Goal: Task Accomplishment & Management: Complete application form

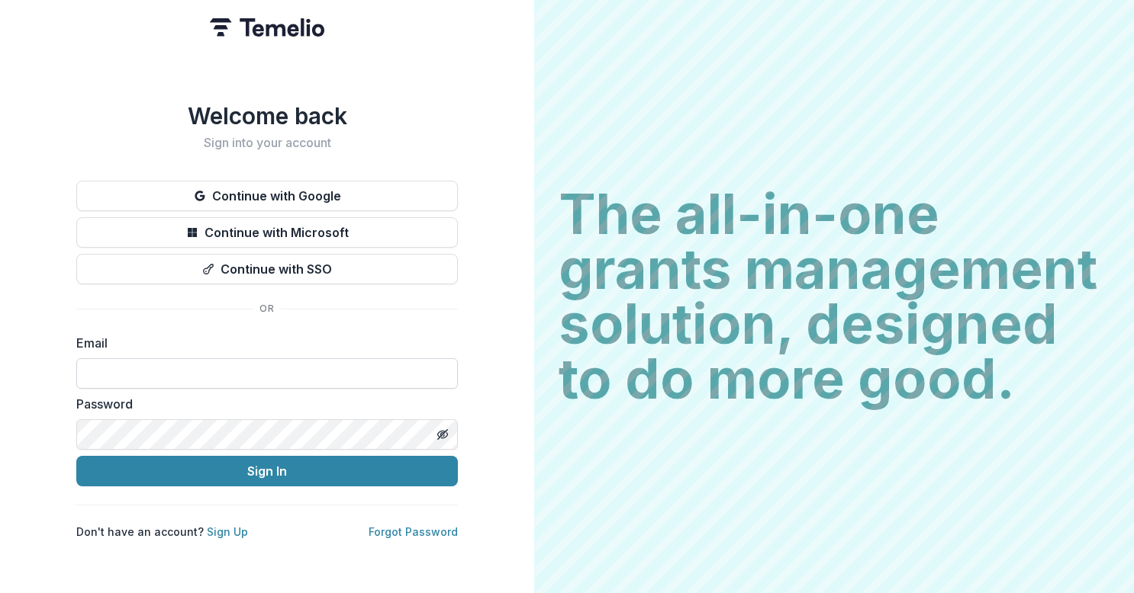
click at [133, 362] on input at bounding box center [266, 374] width 381 height 31
type input "**********"
click at [76, 456] on button "Sign In" at bounding box center [266, 471] width 381 height 31
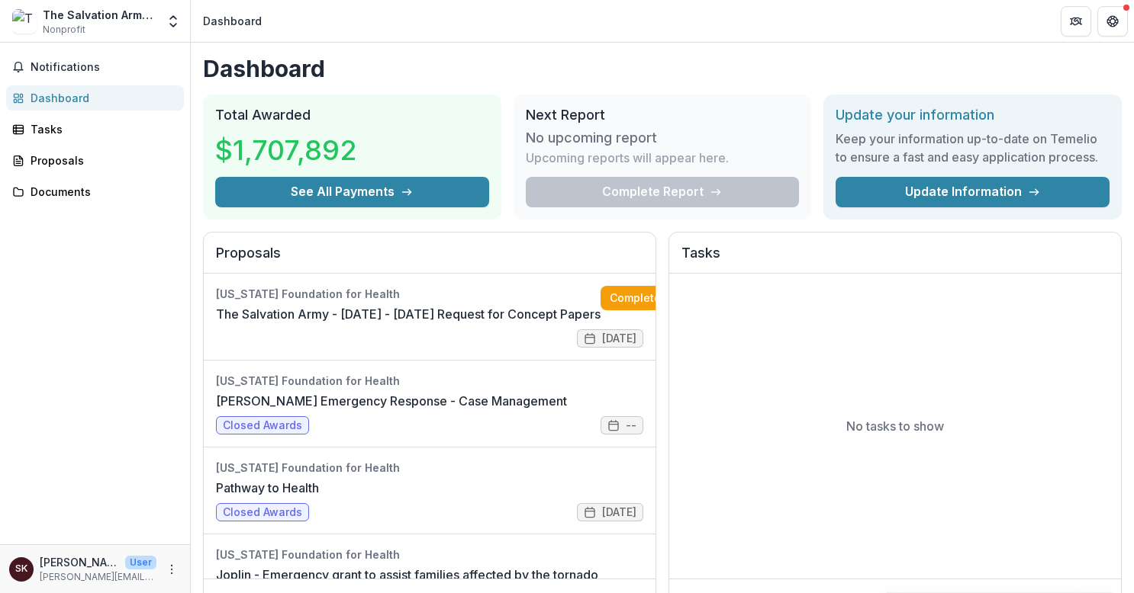
click at [79, 5] on div "The Salvation Army Midland Division Nonprofit Team Settings Settings" at bounding box center [95, 21] width 191 height 42
click at [50, 165] on div "Proposals" at bounding box center [101, 161] width 141 height 16
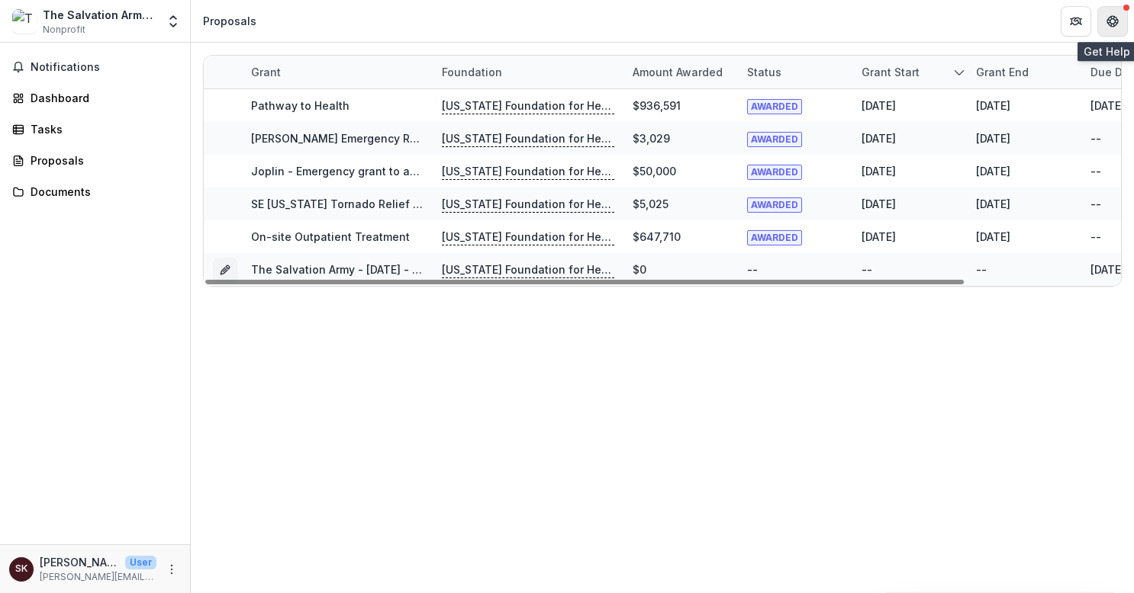
click at [1115, 24] on icon "Get Help" at bounding box center [1115, 24] width 3 height 3
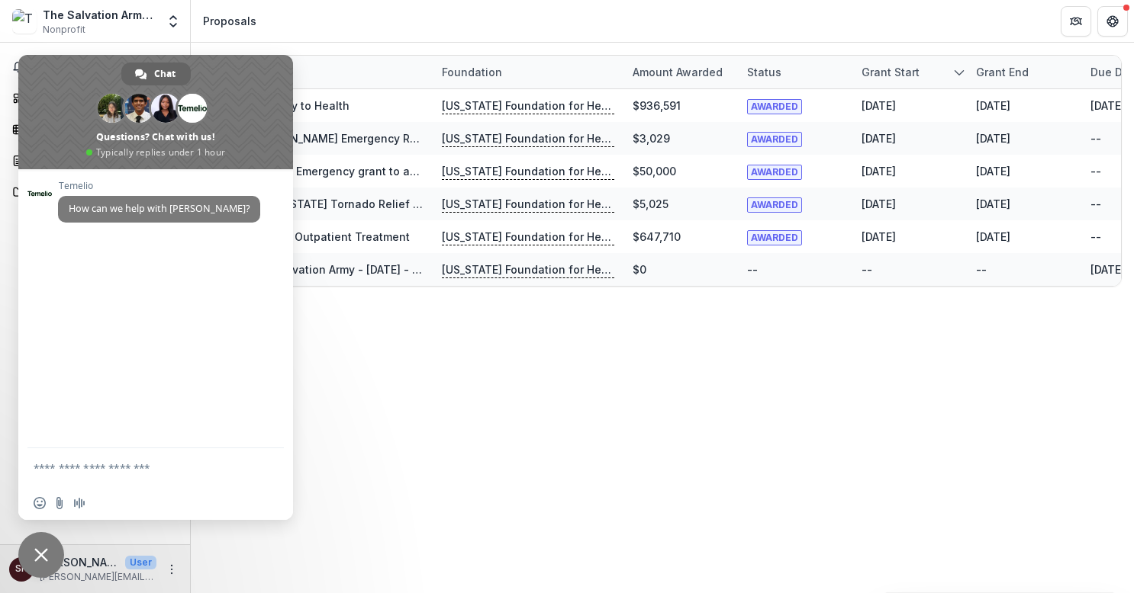
click at [435, 377] on div "Grant Foundation Amount awarded Status Grant start Grant end Due Date Report Du…" at bounding box center [662, 318] width 943 height 551
click at [44, 552] on span "Close chat" at bounding box center [41, 555] width 14 height 14
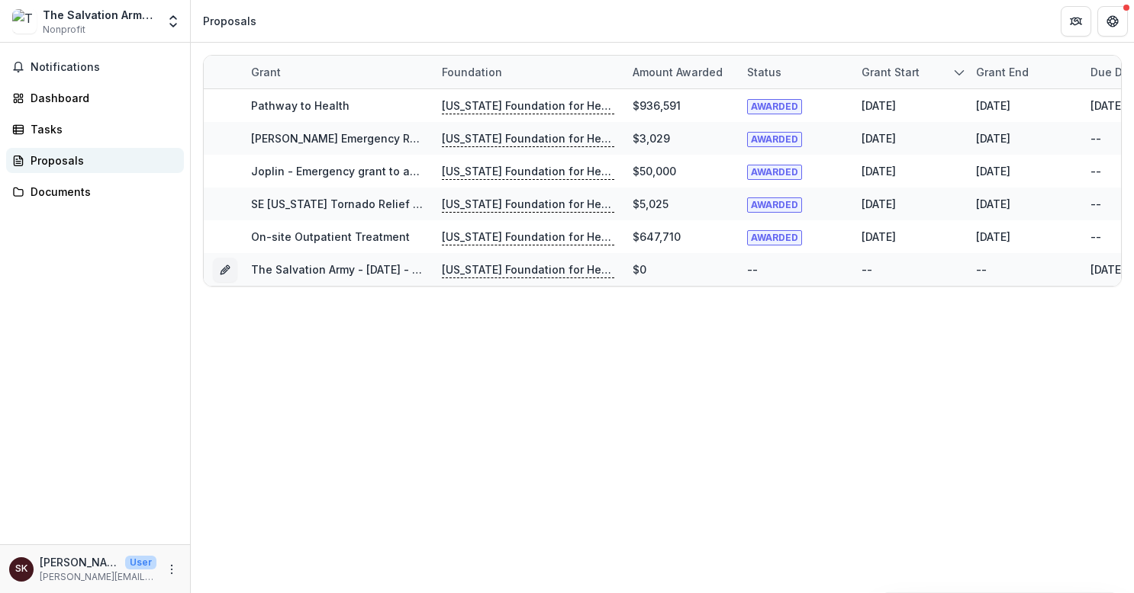
click at [59, 160] on div "Proposals" at bounding box center [101, 161] width 141 height 16
click at [177, 24] on icon "Open entity switcher" at bounding box center [173, 21] width 15 height 15
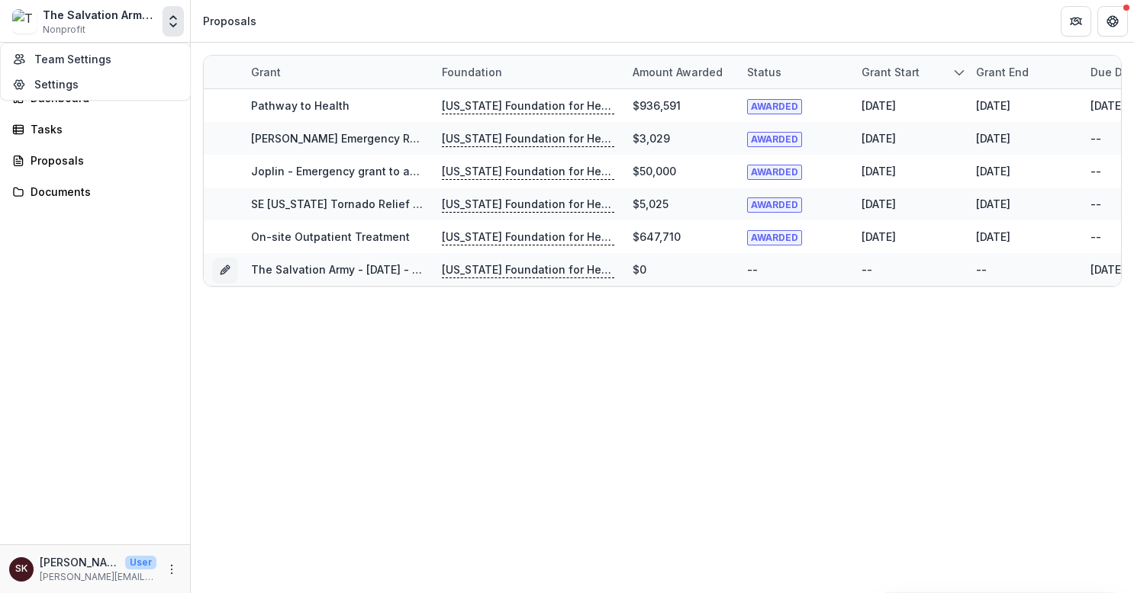
click at [171, 21] on icon "Open entity switcher" at bounding box center [173, 21] width 15 height 15
click at [63, 132] on div "Tasks" at bounding box center [101, 129] width 141 height 16
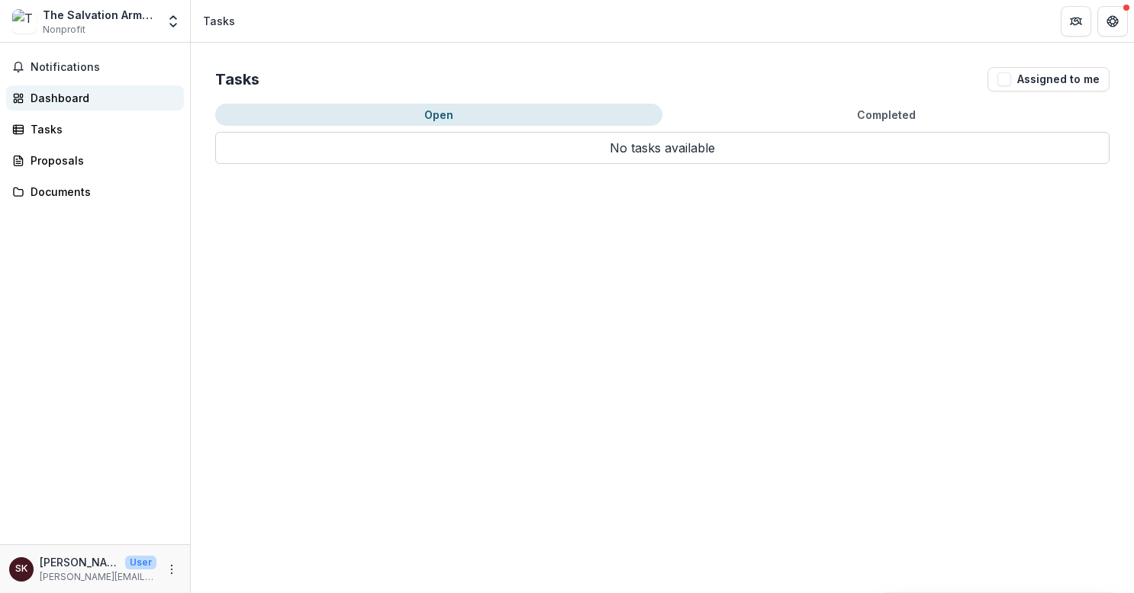
click at [64, 98] on div "Dashboard" at bounding box center [101, 98] width 141 height 16
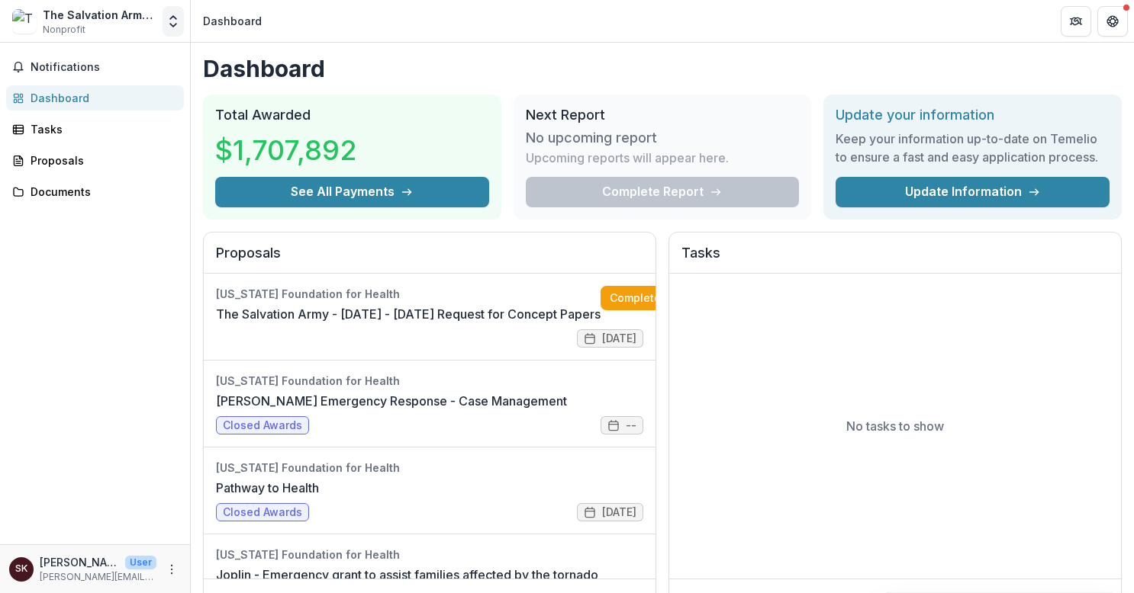
click at [174, 18] on icon "Open entity switcher" at bounding box center [173, 21] width 15 height 15
click at [84, 226] on div "Notifications Dashboard Tasks Proposals Documents" at bounding box center [95, 294] width 190 height 502
click at [618, 288] on link "Complete" at bounding box center [644, 298] width 88 height 24
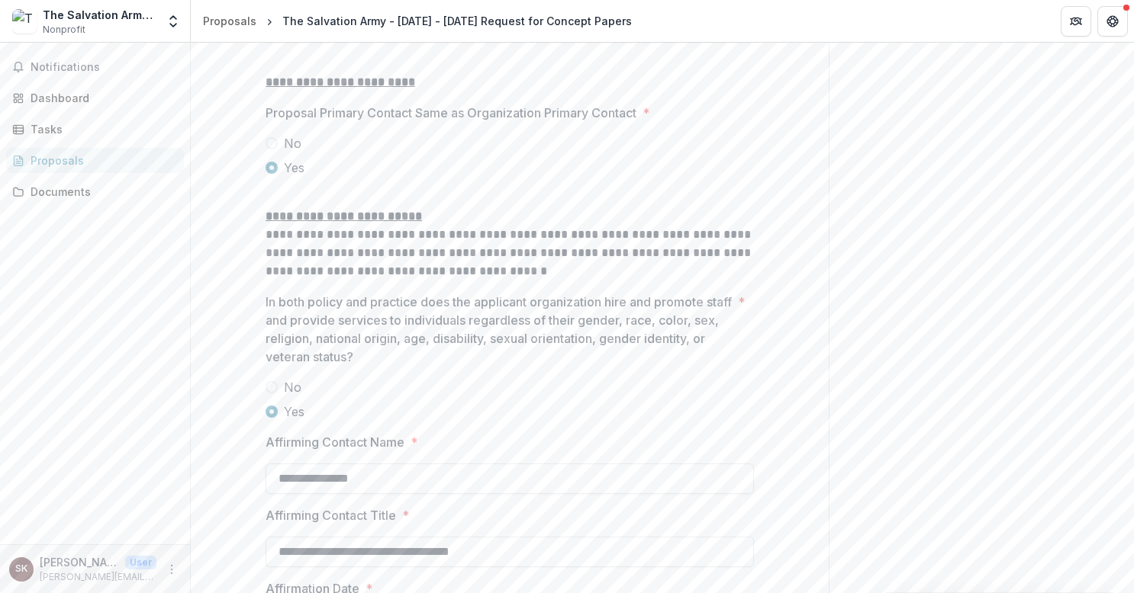
scroll to position [2049, 0]
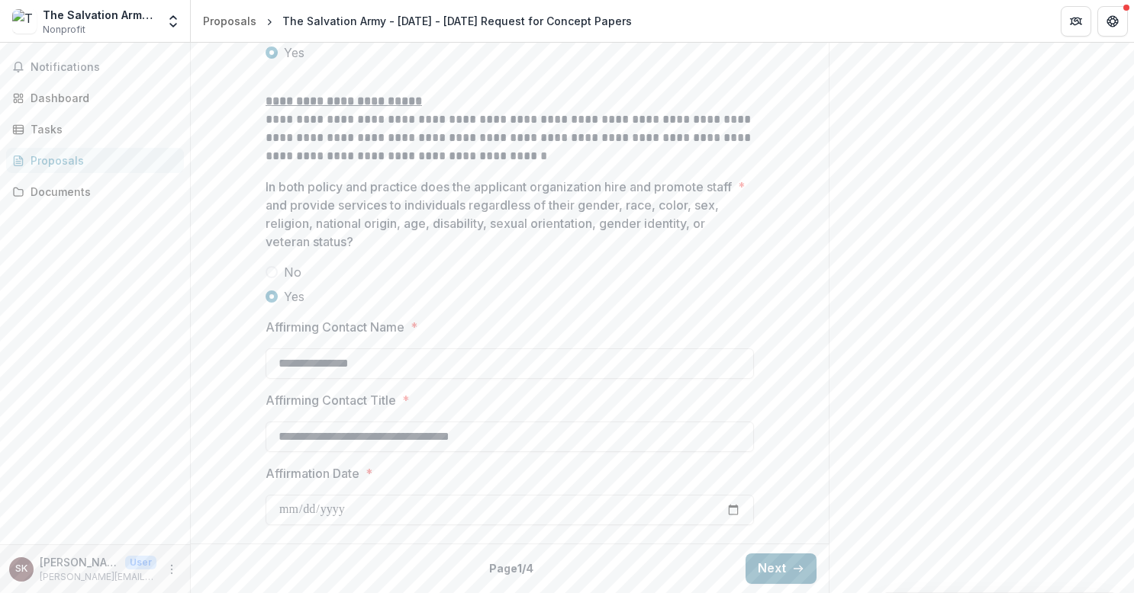
click at [792, 568] on icon "button" at bounding box center [798, 569] width 12 height 12
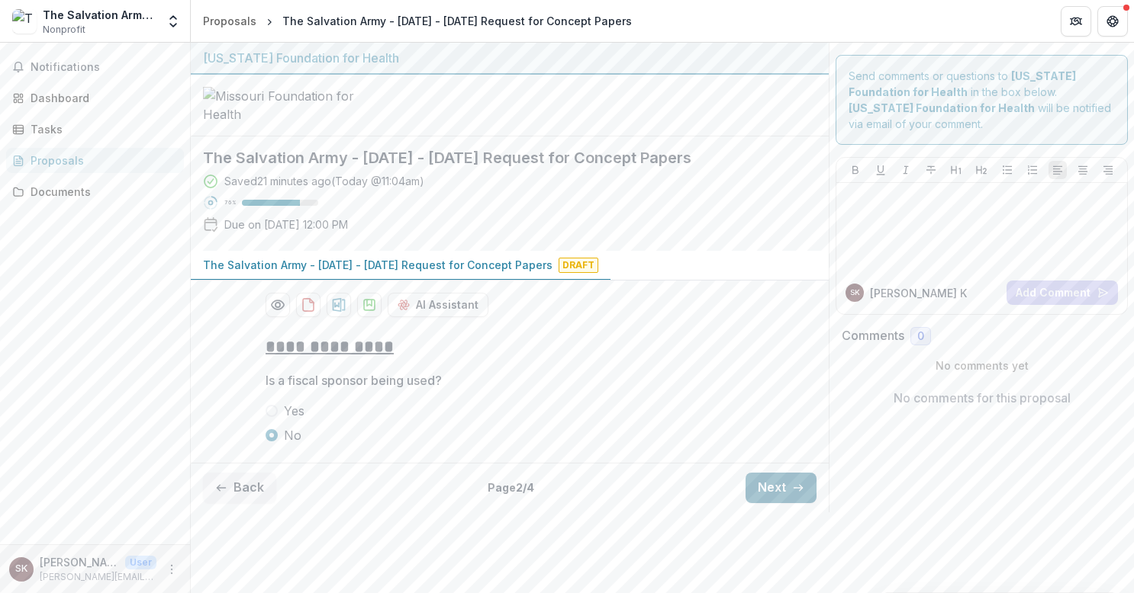
click at [770, 503] on button "Next" at bounding box center [780, 488] width 71 height 31
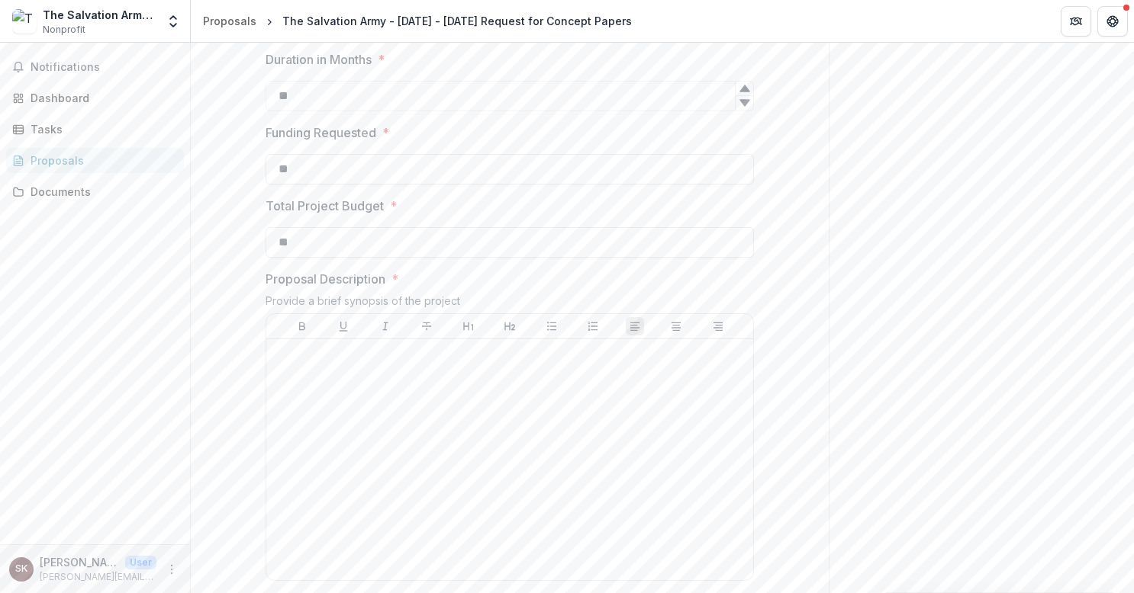
scroll to position [360, 0]
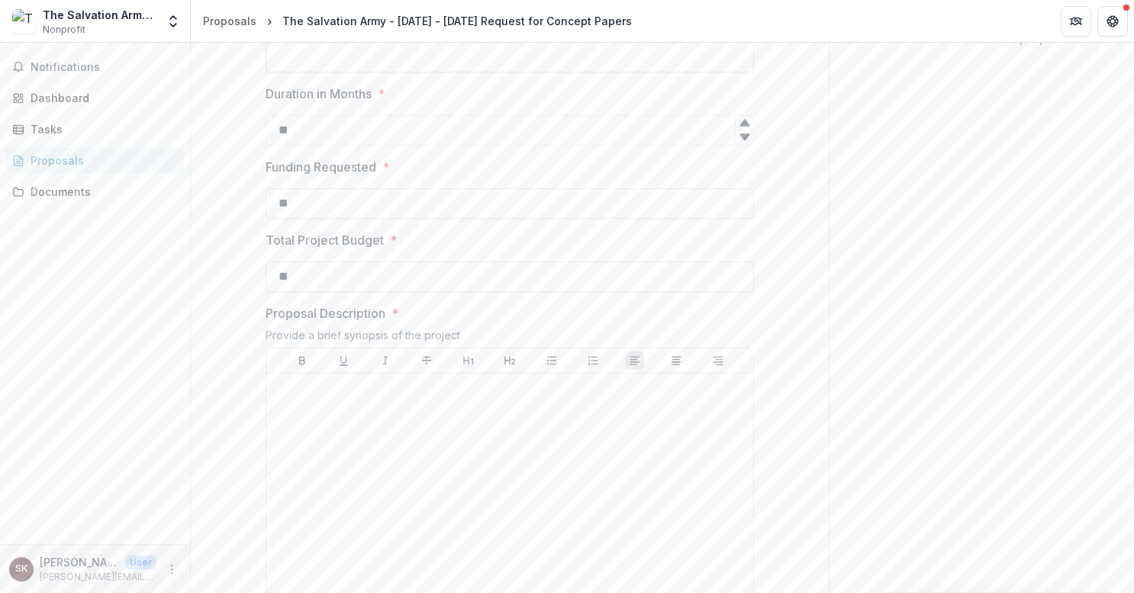
click at [297, 72] on input "Proposal Title *" at bounding box center [509, 57] width 488 height 31
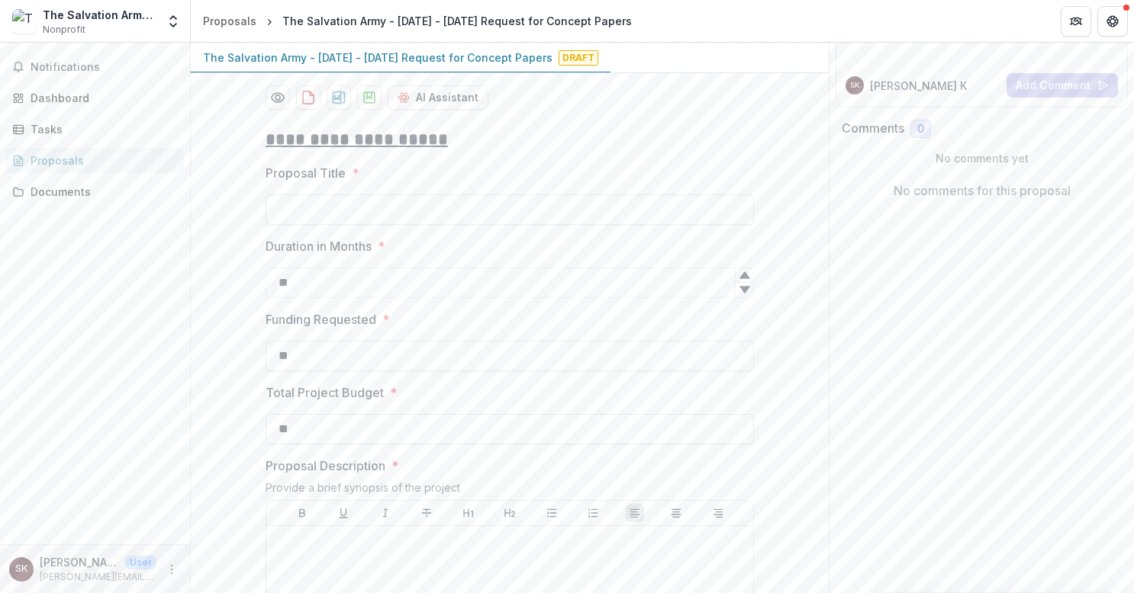
scroll to position [0, 0]
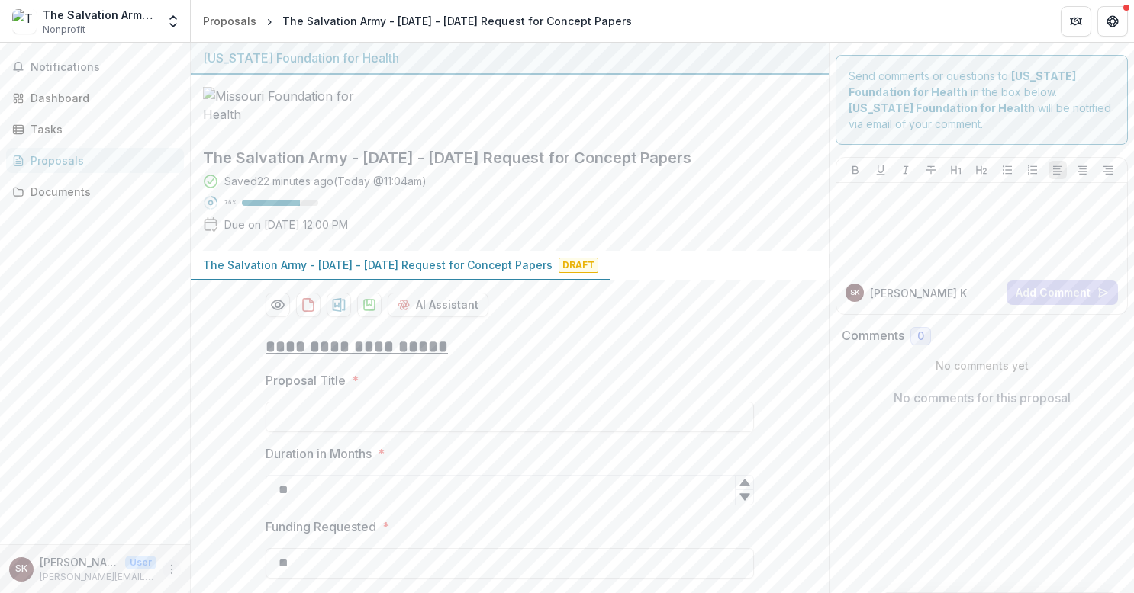
click at [174, 572] on icon "More" at bounding box center [172, 570] width 12 height 12
click at [246, 537] on link "Settings" at bounding box center [272, 537] width 163 height 25
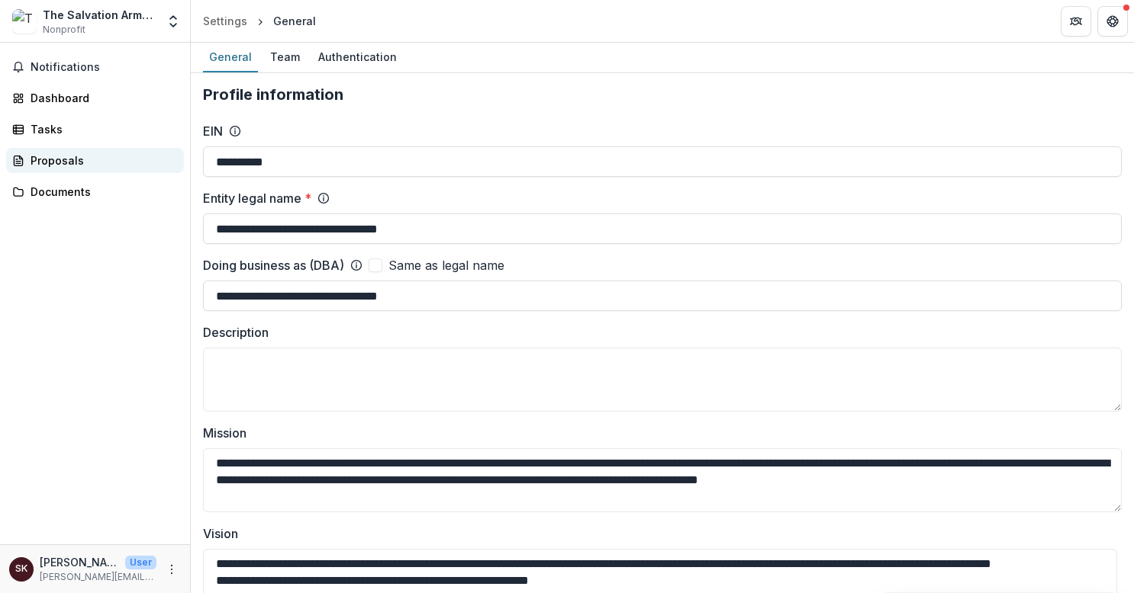
click at [46, 159] on div "Proposals" at bounding box center [101, 161] width 141 height 16
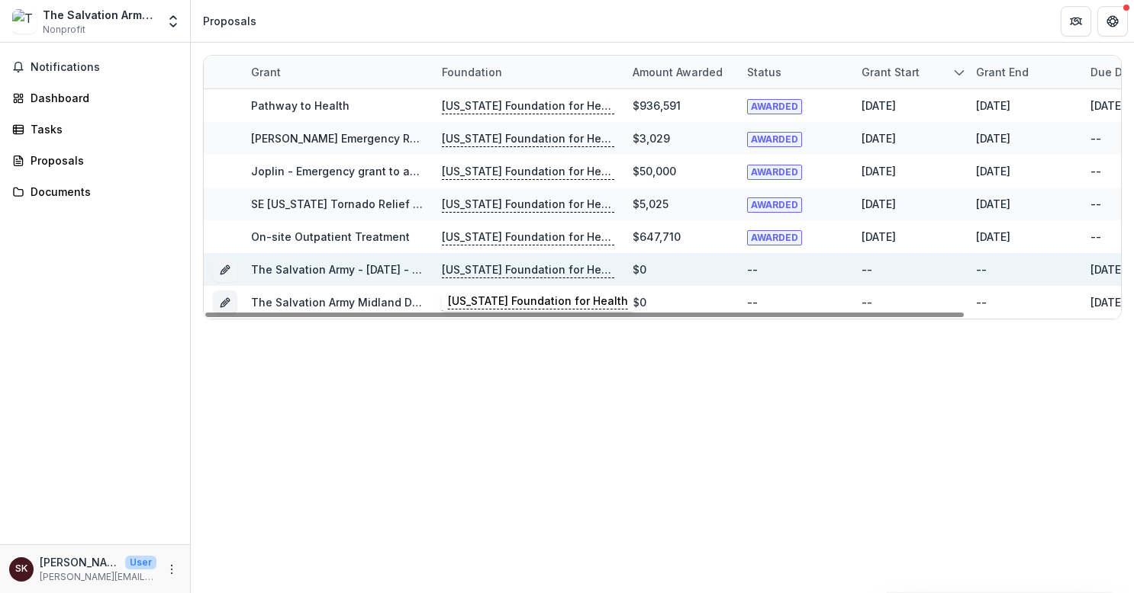
click at [587, 267] on p "[US_STATE] Foundation for Health" at bounding box center [528, 270] width 172 height 17
click at [221, 268] on icon "Grant 1e7fdfd6-7074-4b98-ab5d-e0b2044657e4" at bounding box center [225, 270] width 12 height 12
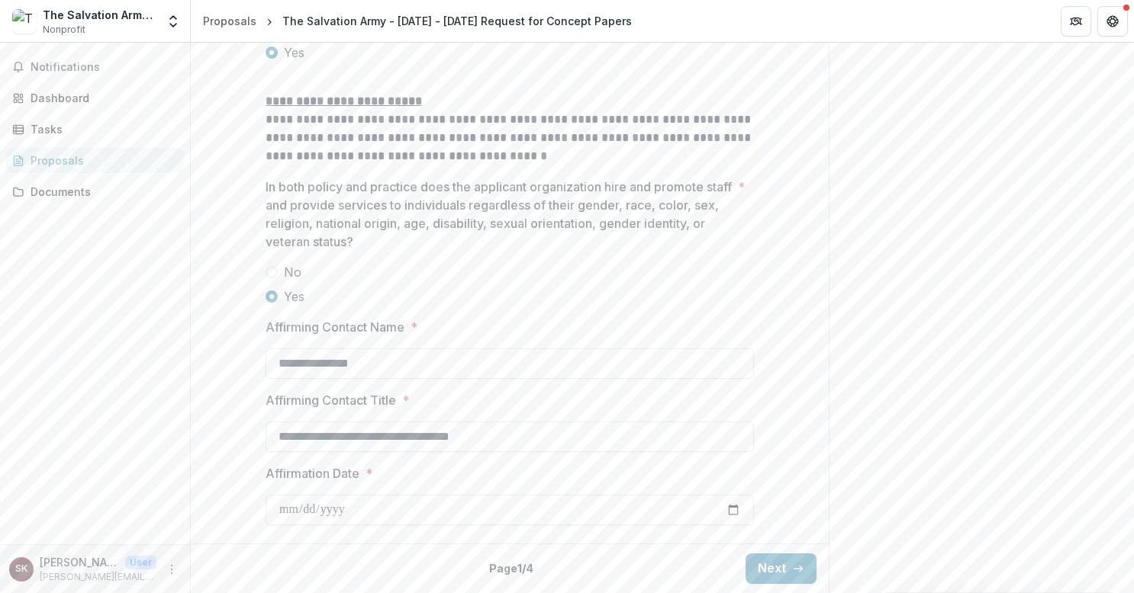
scroll to position [2049, 0]
click at [792, 569] on icon "button" at bounding box center [798, 569] width 12 height 12
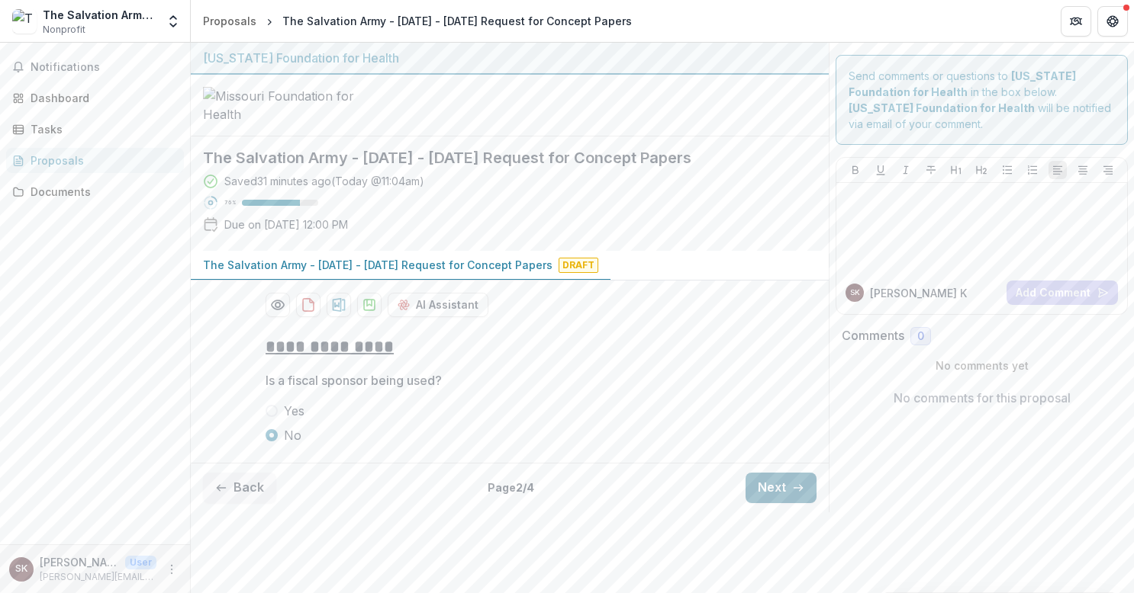
click at [782, 503] on button "Next" at bounding box center [780, 488] width 71 height 31
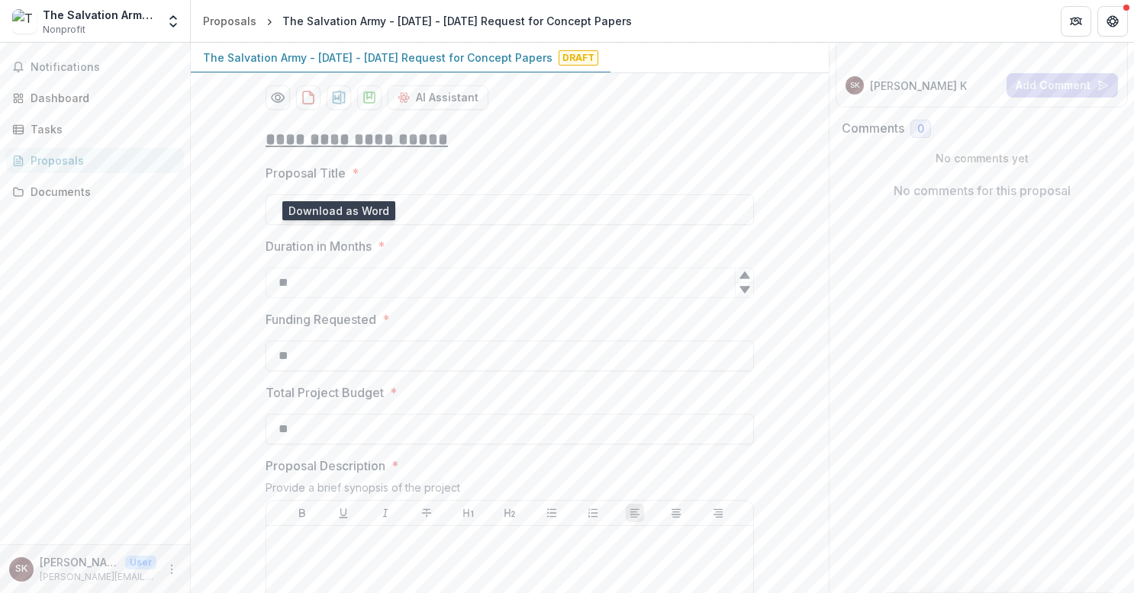
scroll to position [284, 0]
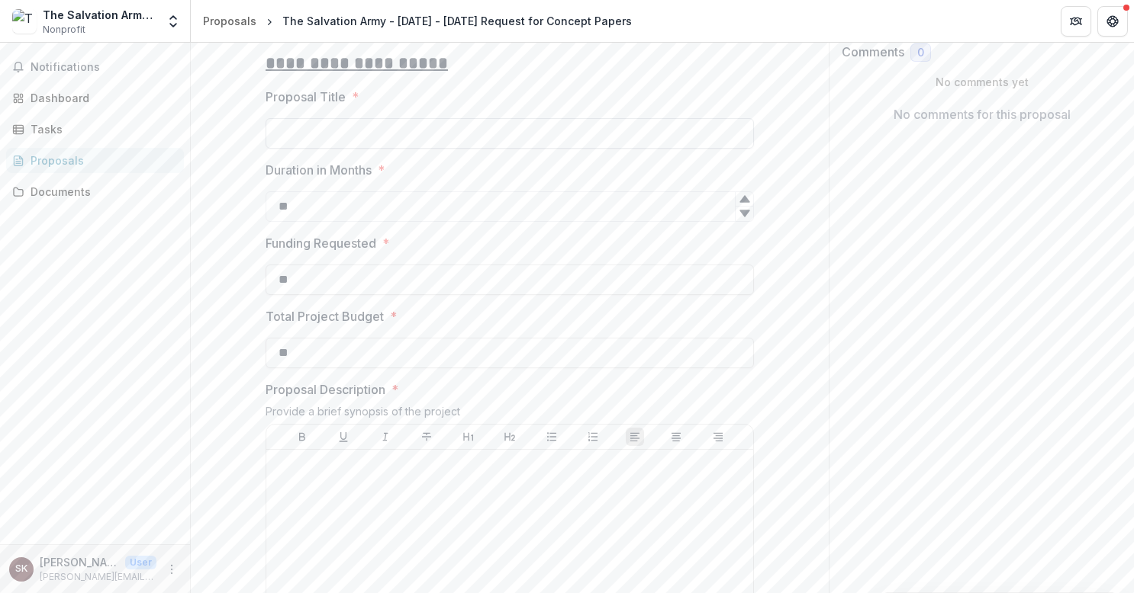
click at [323, 149] on input "Proposal Title *" at bounding box center [509, 133] width 488 height 31
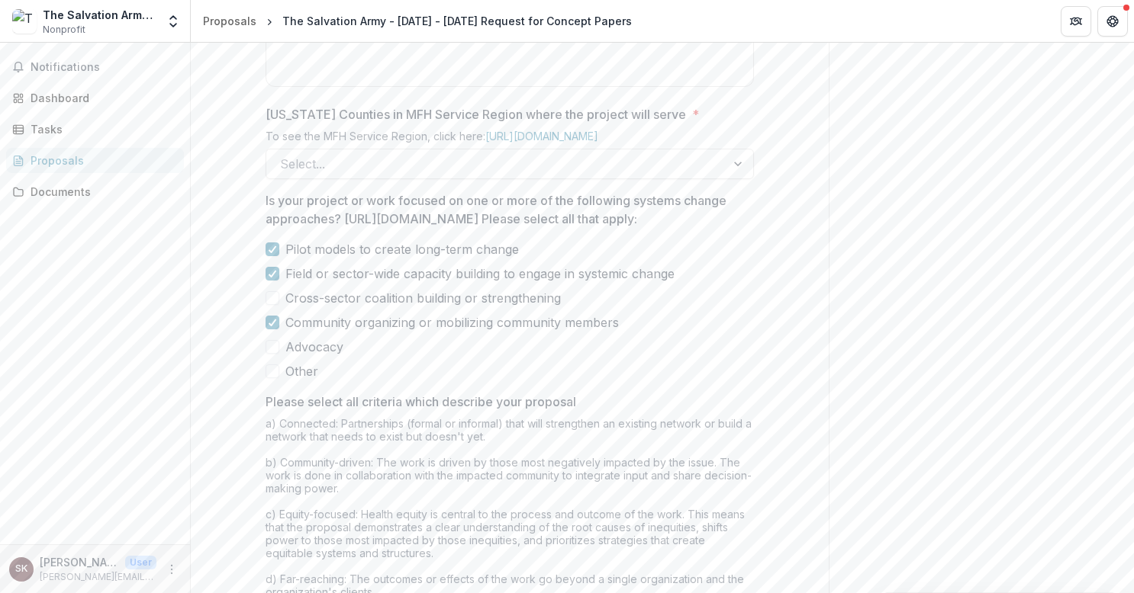
scroll to position [894, 0]
click at [731, 173] on div at bounding box center [738, 158] width 27 height 29
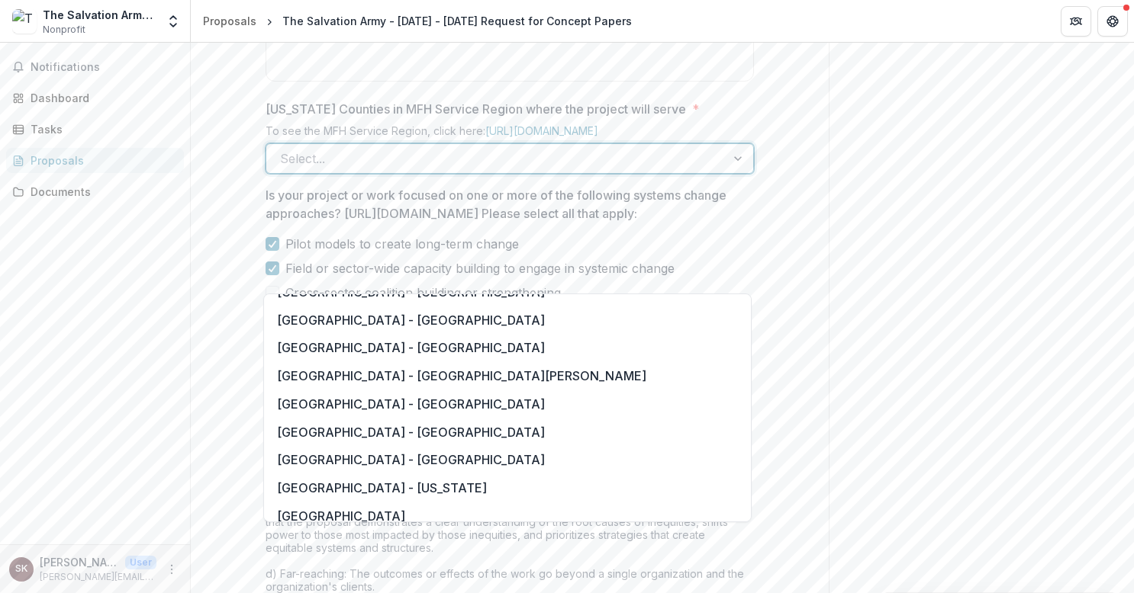
scroll to position [1144, 0]
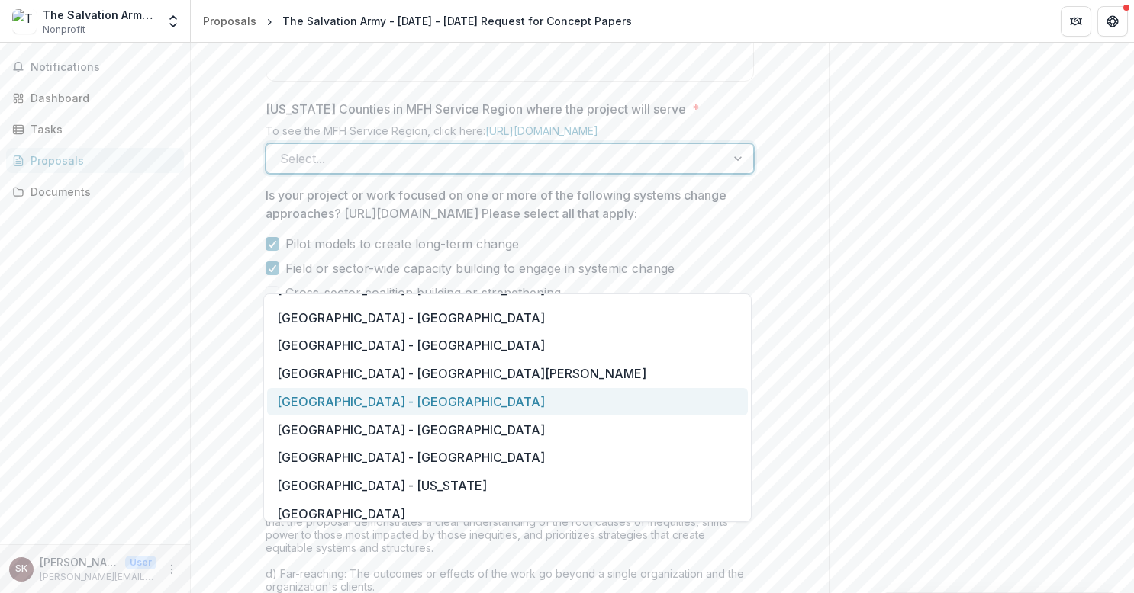
click at [501, 400] on div "[GEOGRAPHIC_DATA] - [GEOGRAPHIC_DATA]" at bounding box center [507, 402] width 481 height 28
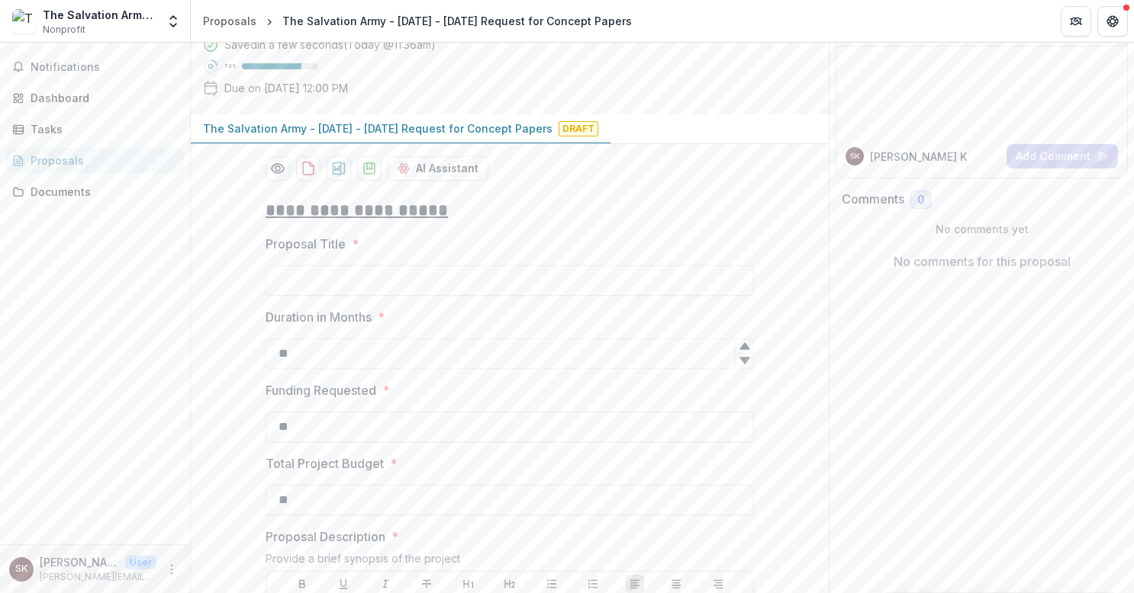
scroll to position [131, 0]
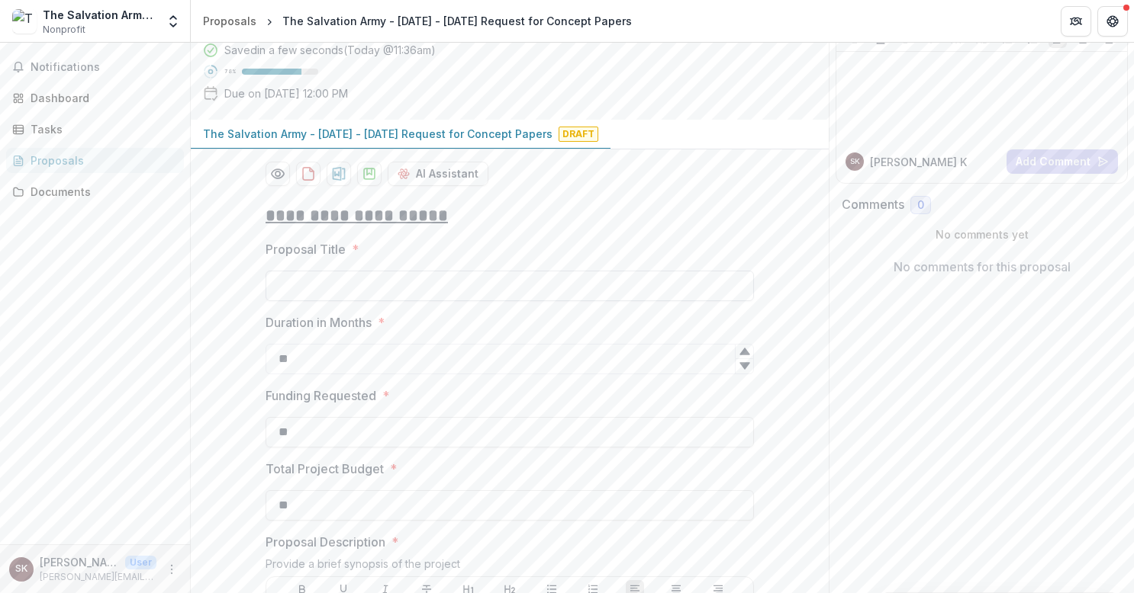
click at [319, 301] on input "Proposal Title *" at bounding box center [509, 286] width 488 height 31
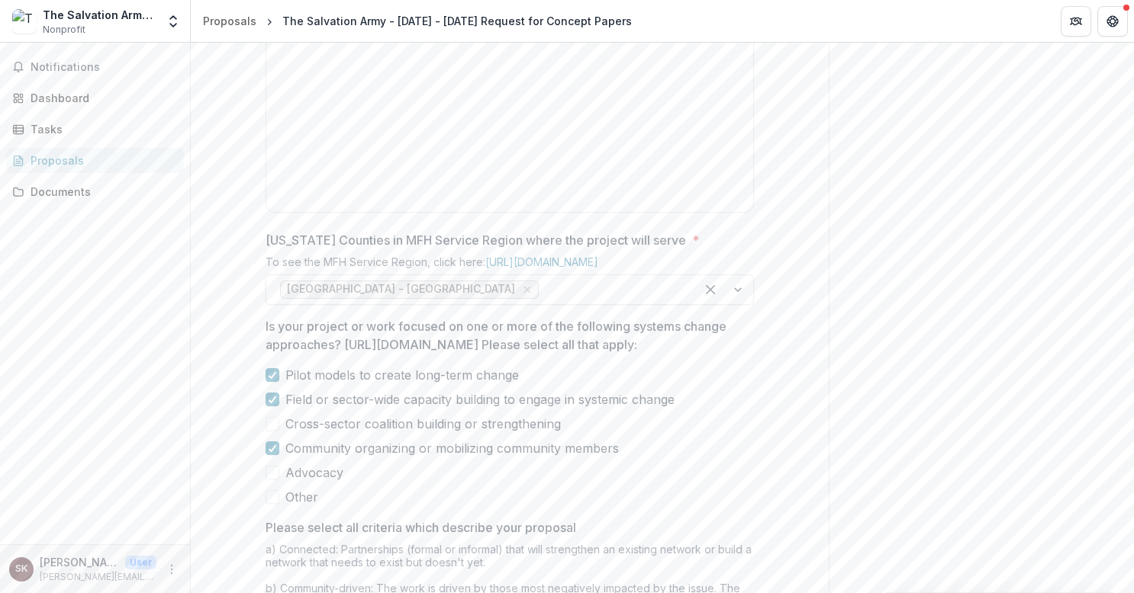
scroll to position [1275, 0]
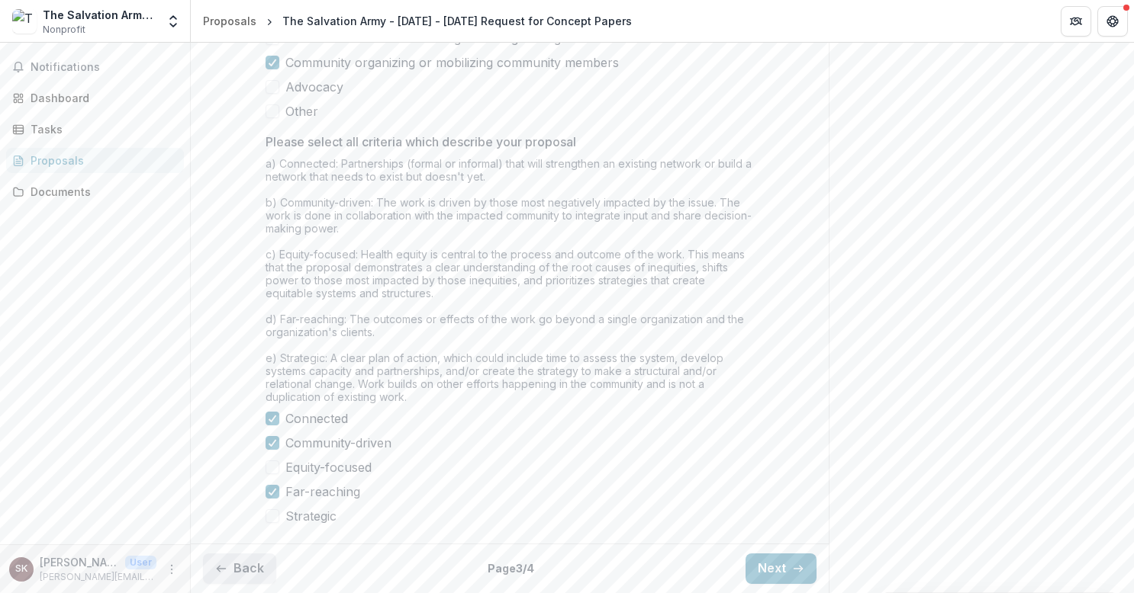
click at [226, 570] on icon "button" at bounding box center [221, 569] width 12 height 12
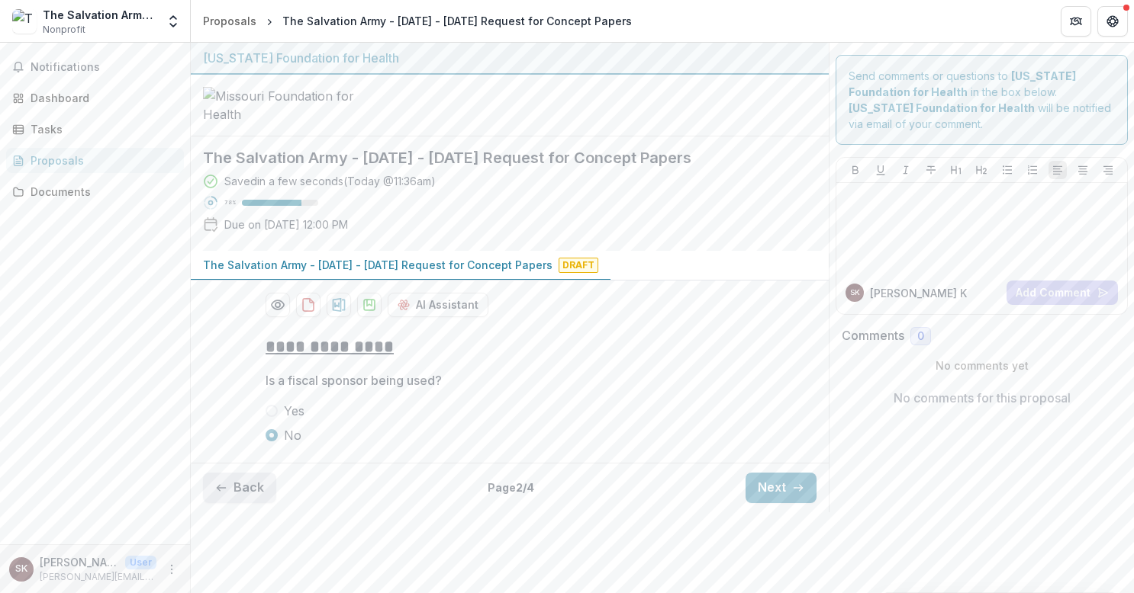
scroll to position [34, 0]
click at [226, 494] on icon "button" at bounding box center [221, 488] width 12 height 12
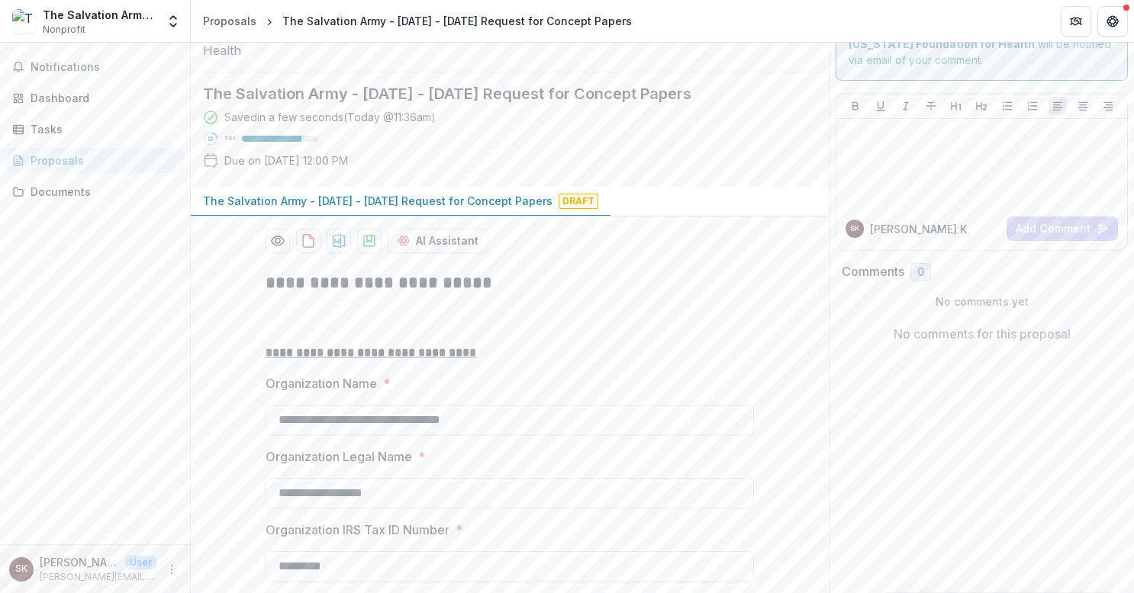
scroll to position [229, 0]
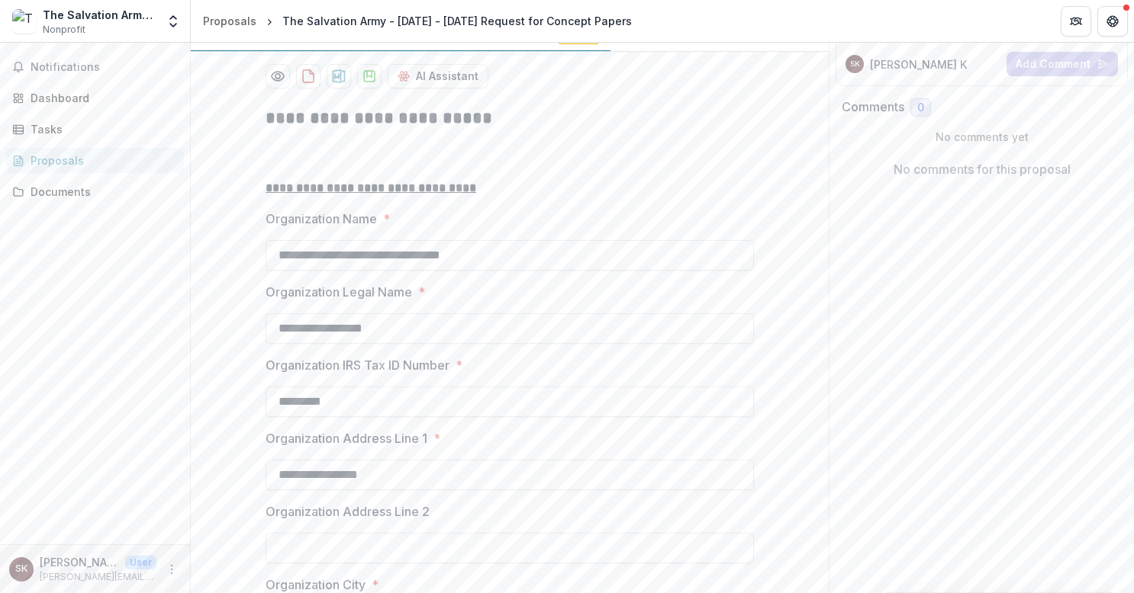
click at [584, 448] on label "Organization Address Line 1 *" at bounding box center [504, 438] width 479 height 18
click at [584, 490] on input "**********" at bounding box center [509, 475] width 488 height 31
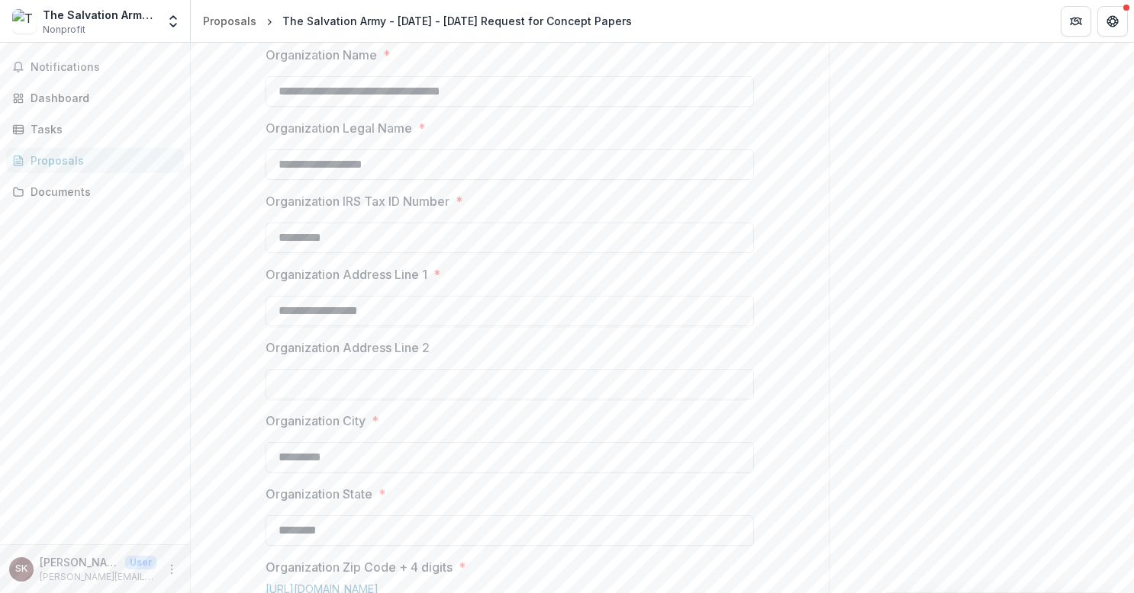
scroll to position [394, 0]
click at [492, 106] on input "**********" at bounding box center [509, 91] width 488 height 31
click at [495, 106] on input "**********" at bounding box center [509, 91] width 488 height 31
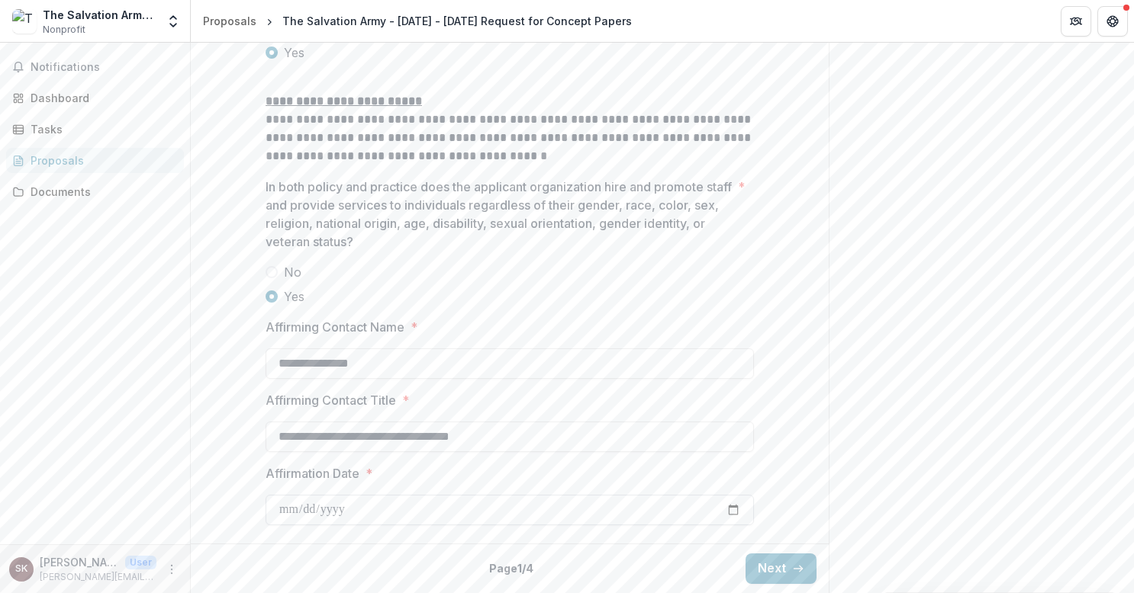
scroll to position [2049, 0]
click at [783, 575] on button "Next" at bounding box center [780, 569] width 71 height 31
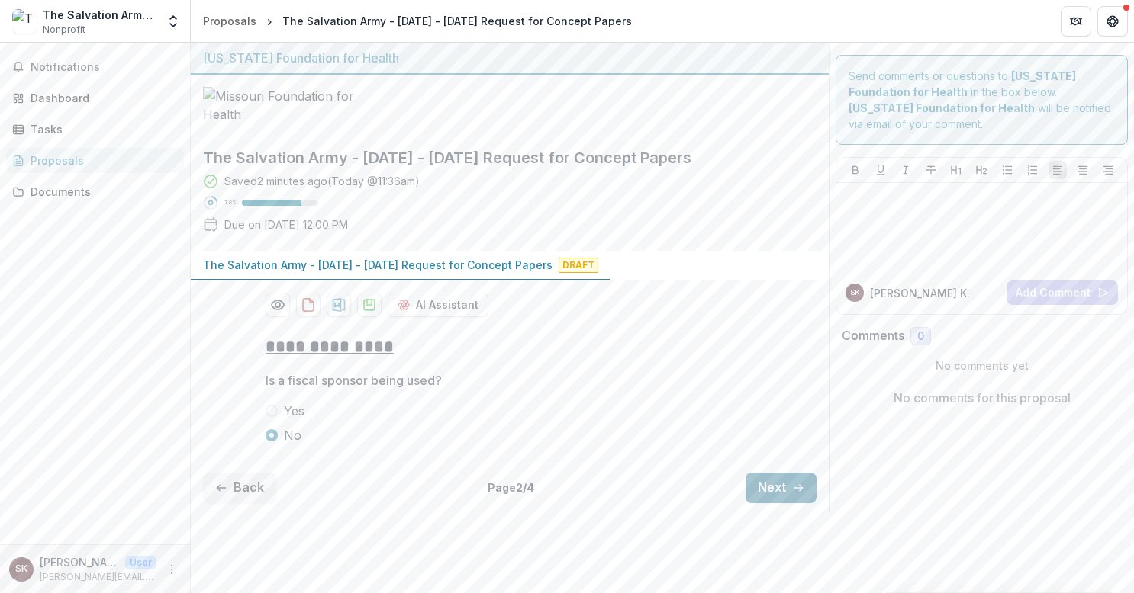
click at [804, 503] on button "Next" at bounding box center [780, 488] width 71 height 31
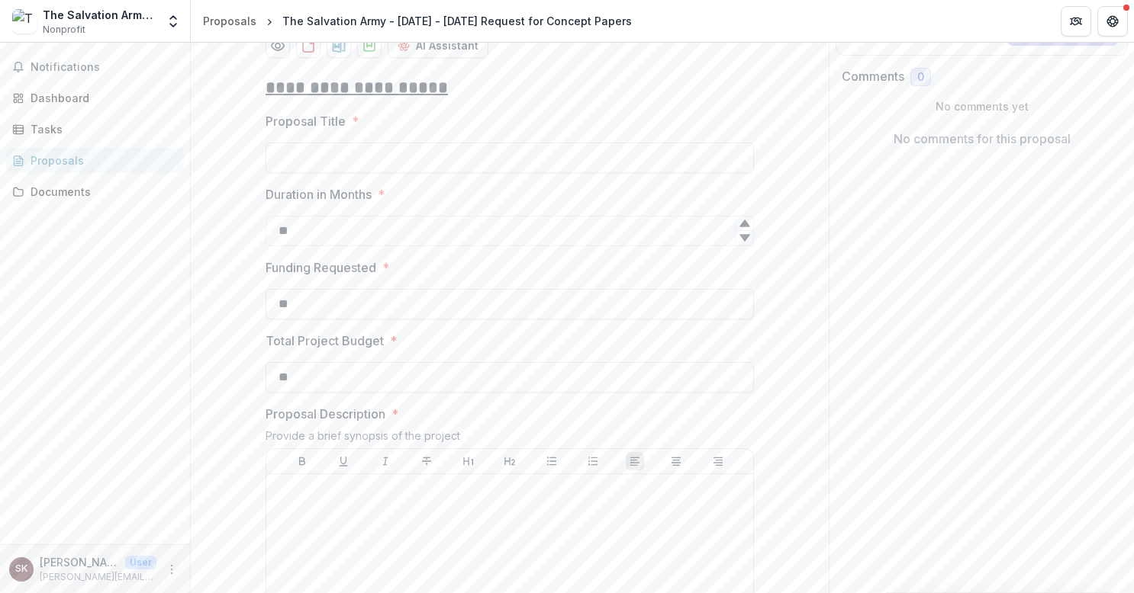
scroll to position [229, 0]
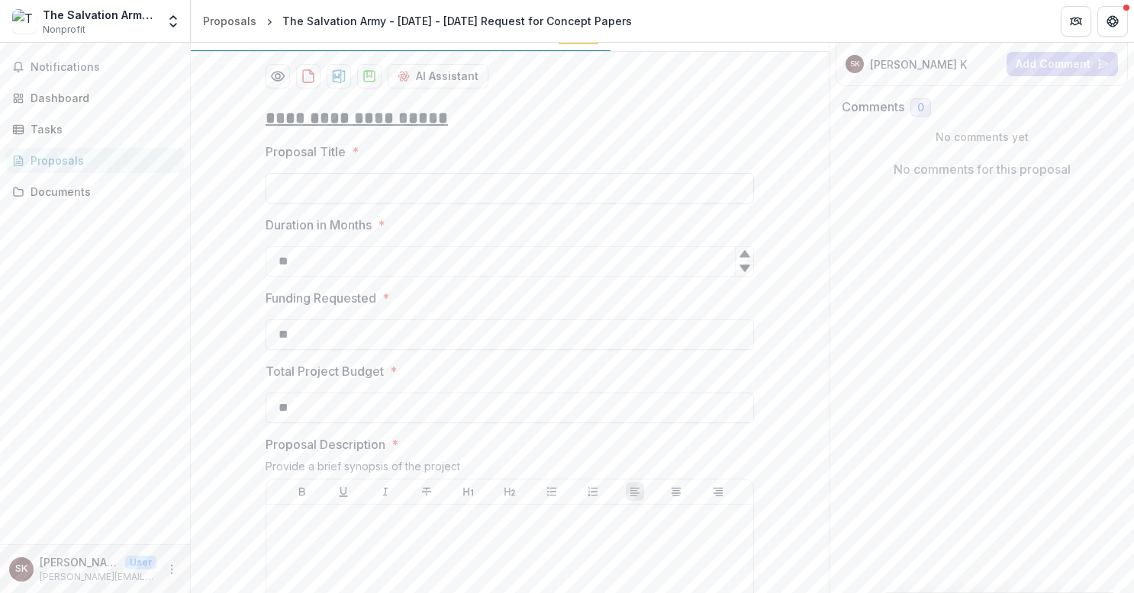
click at [303, 204] on input "Proposal Title *" at bounding box center [509, 188] width 488 height 31
type input "**********"
click at [295, 350] on input "**" at bounding box center [509, 335] width 488 height 31
type input "********"
click at [294, 423] on input "**" at bounding box center [509, 408] width 488 height 31
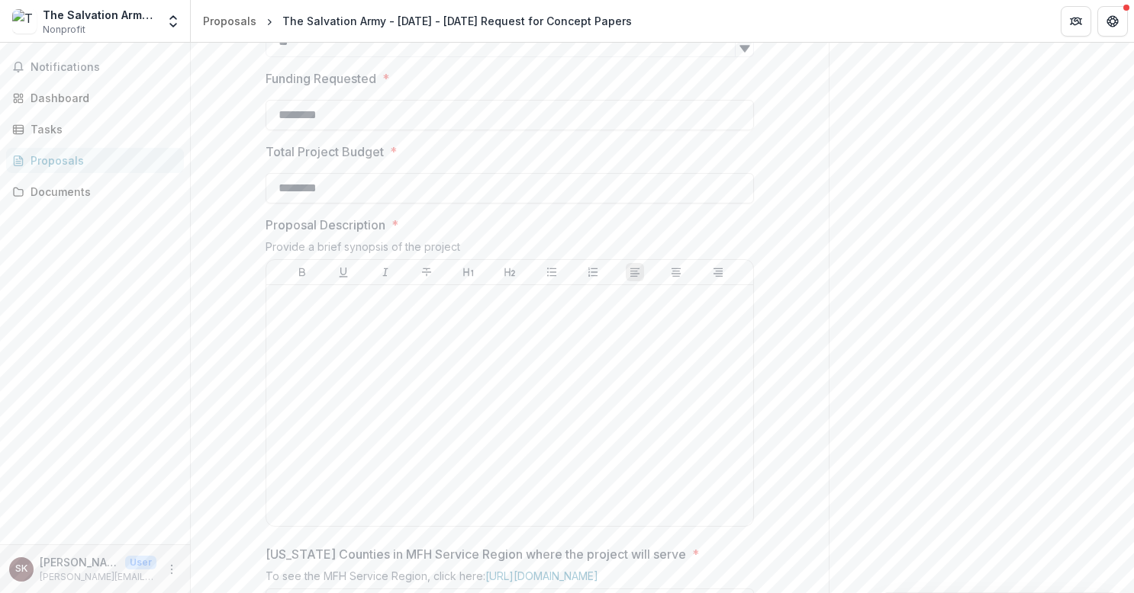
scroll to position [458, 0]
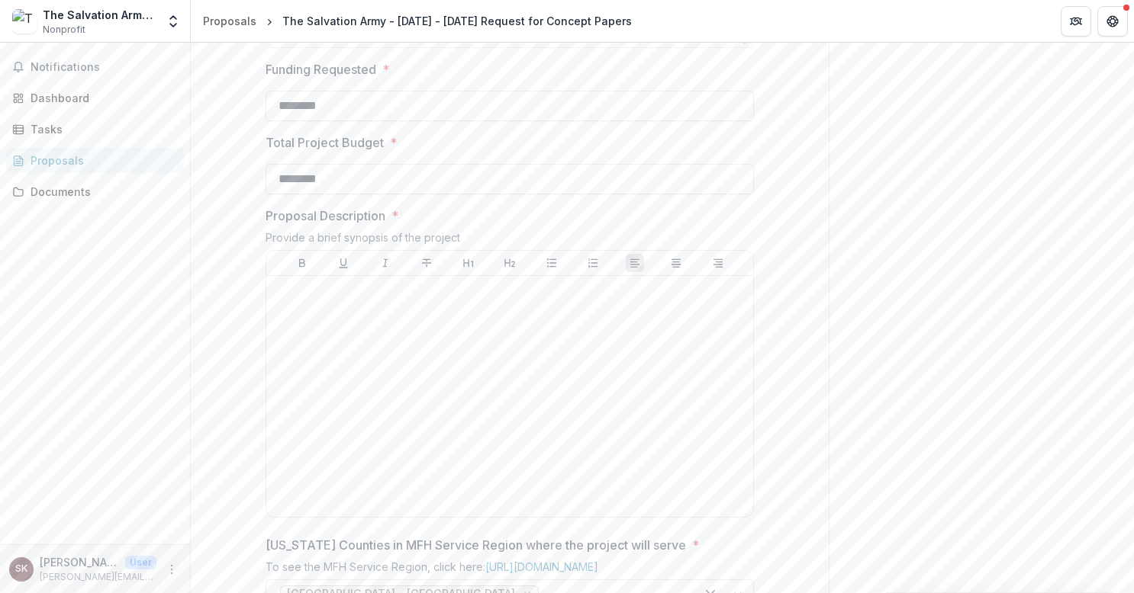
type input "********"
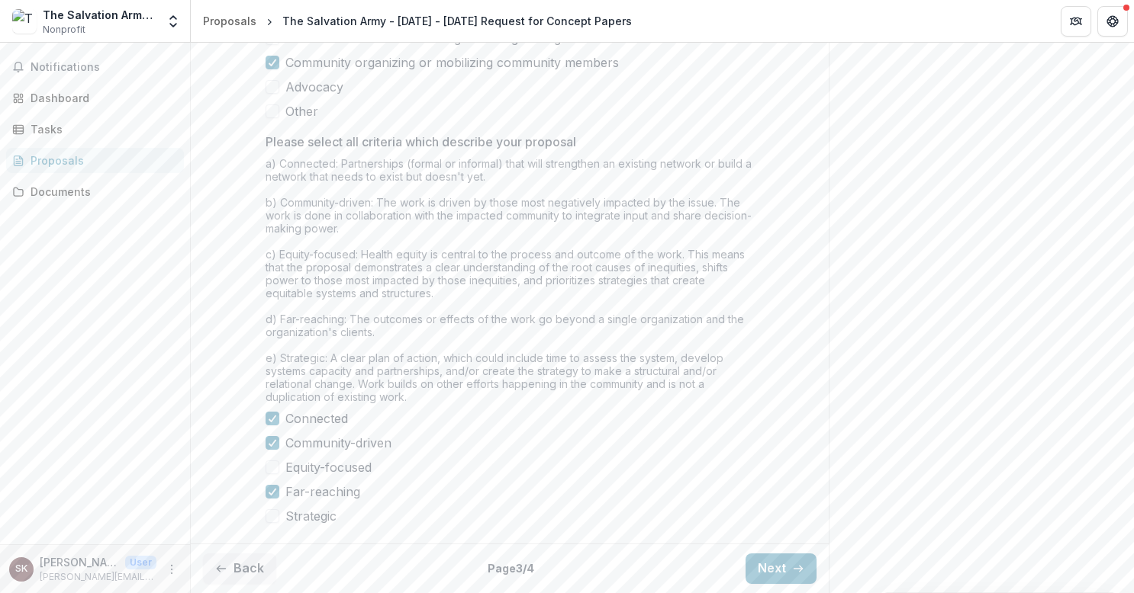
scroll to position [1275, 0]
click at [769, 564] on button "Next" at bounding box center [780, 569] width 71 height 31
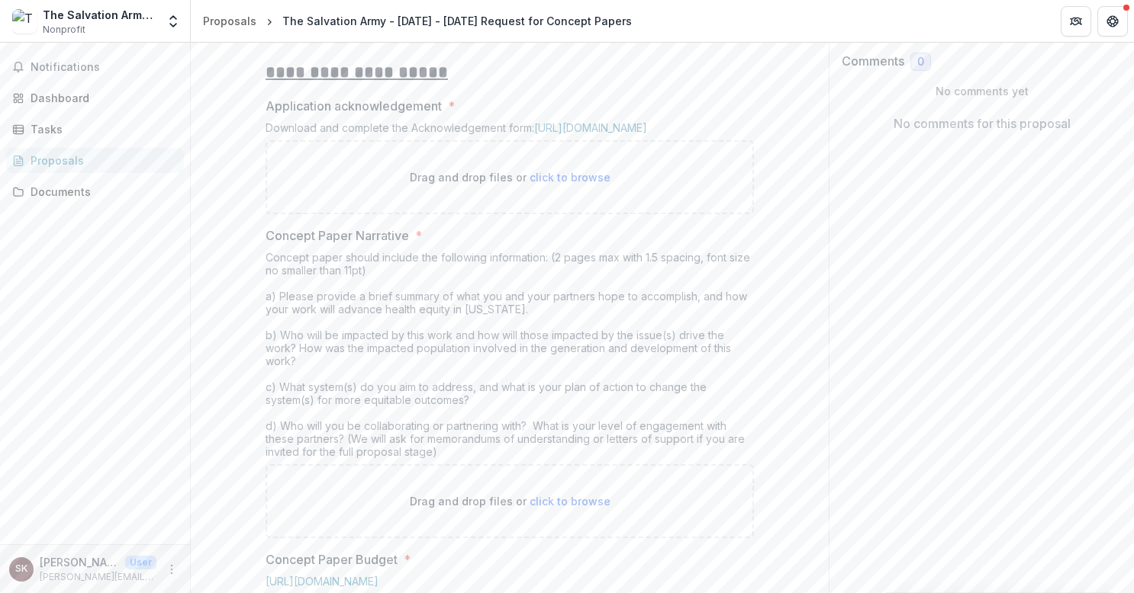
scroll to position [381, 0]
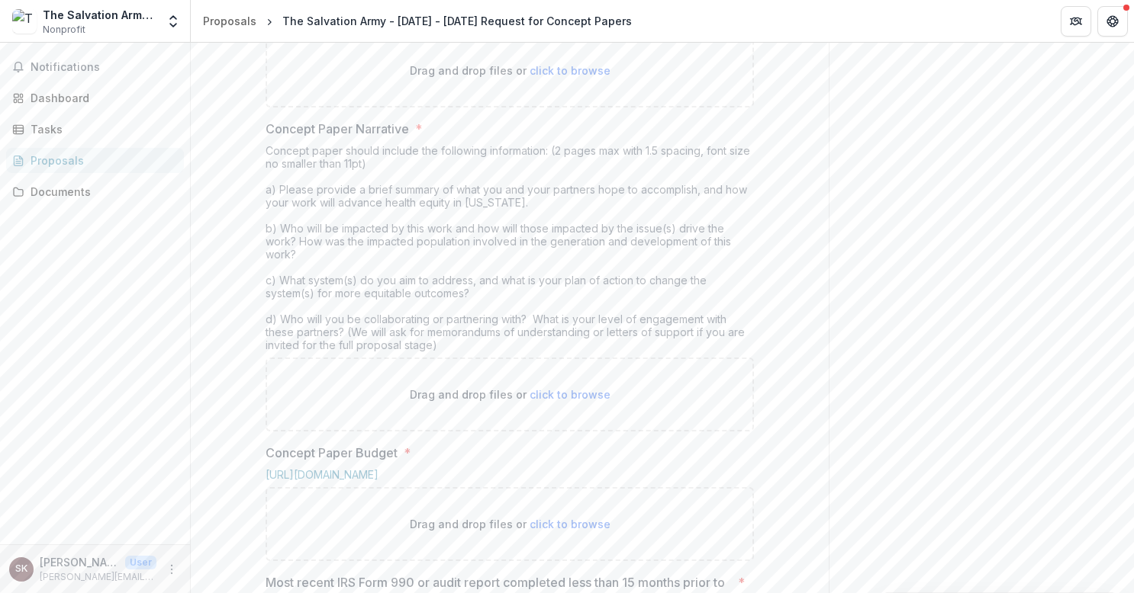
click at [621, 27] on link "[URL][DOMAIN_NAME]" at bounding box center [590, 20] width 113 height 13
click at [568, 401] on span "click to browse" at bounding box center [569, 394] width 81 height 13
type input "**********"
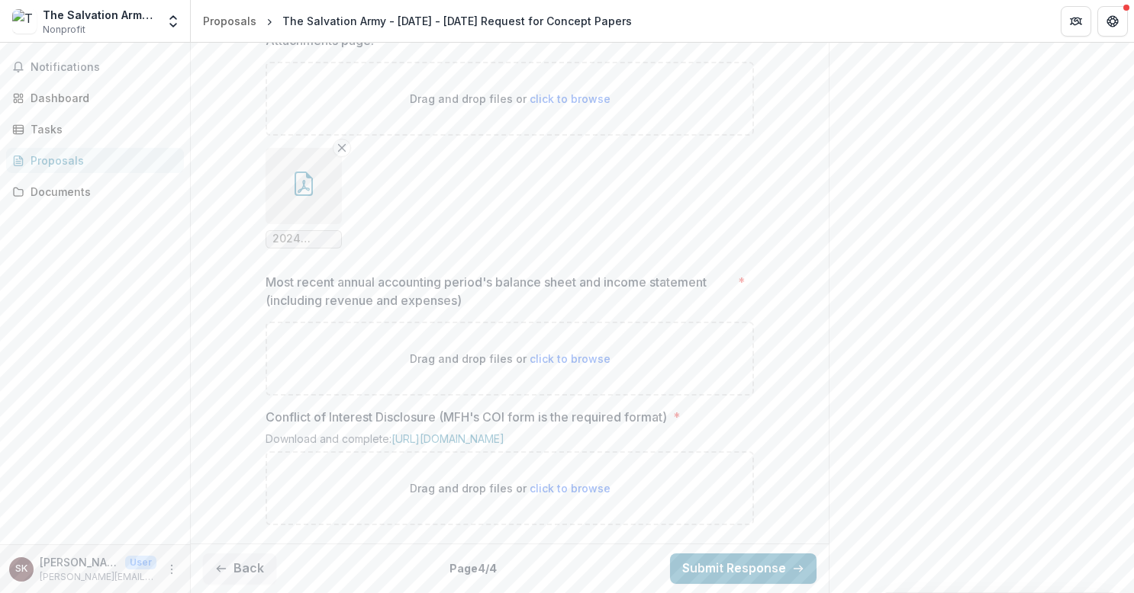
scroll to position [1220, 0]
click at [241, 574] on button "Back" at bounding box center [239, 569] width 73 height 31
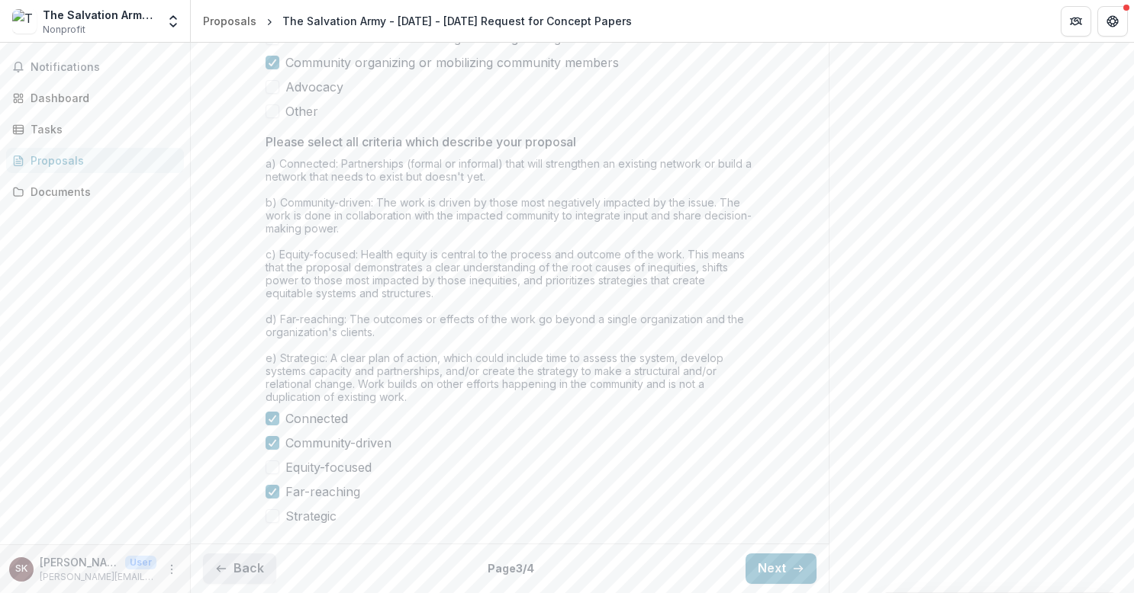
click at [245, 575] on button "Back" at bounding box center [239, 569] width 73 height 31
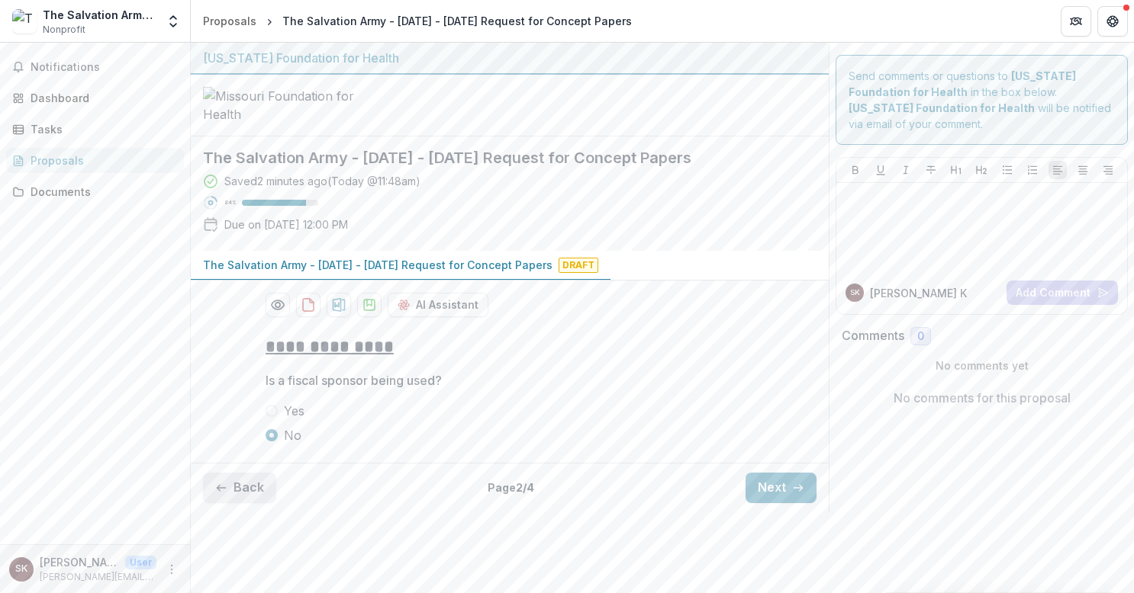
click at [240, 503] on button "Back" at bounding box center [239, 488] width 73 height 31
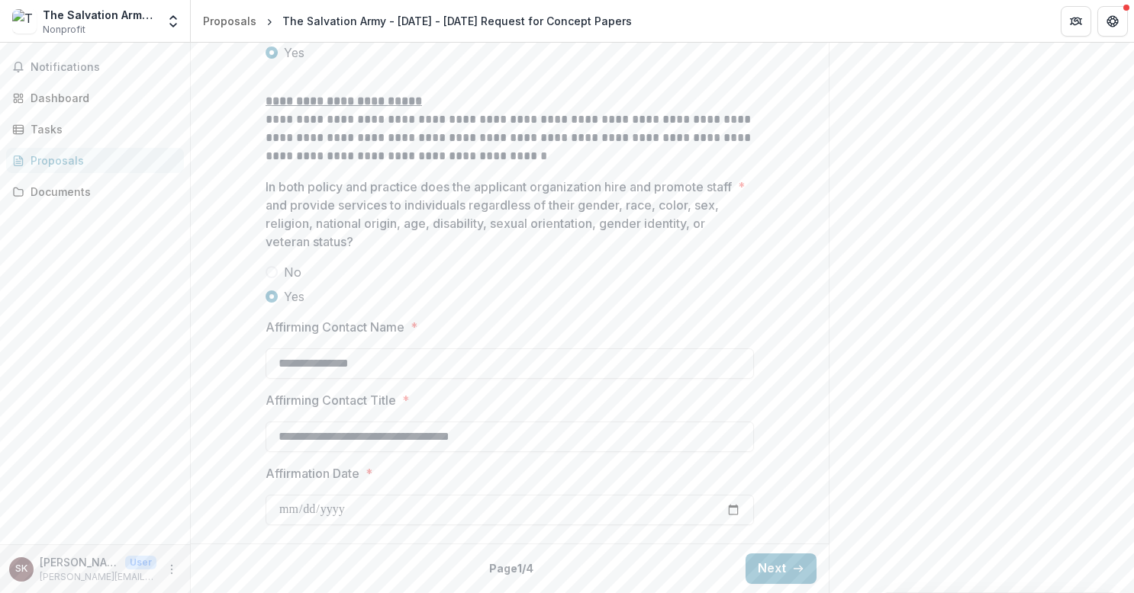
scroll to position [2049, 0]
click at [767, 568] on button "Next" at bounding box center [780, 569] width 71 height 31
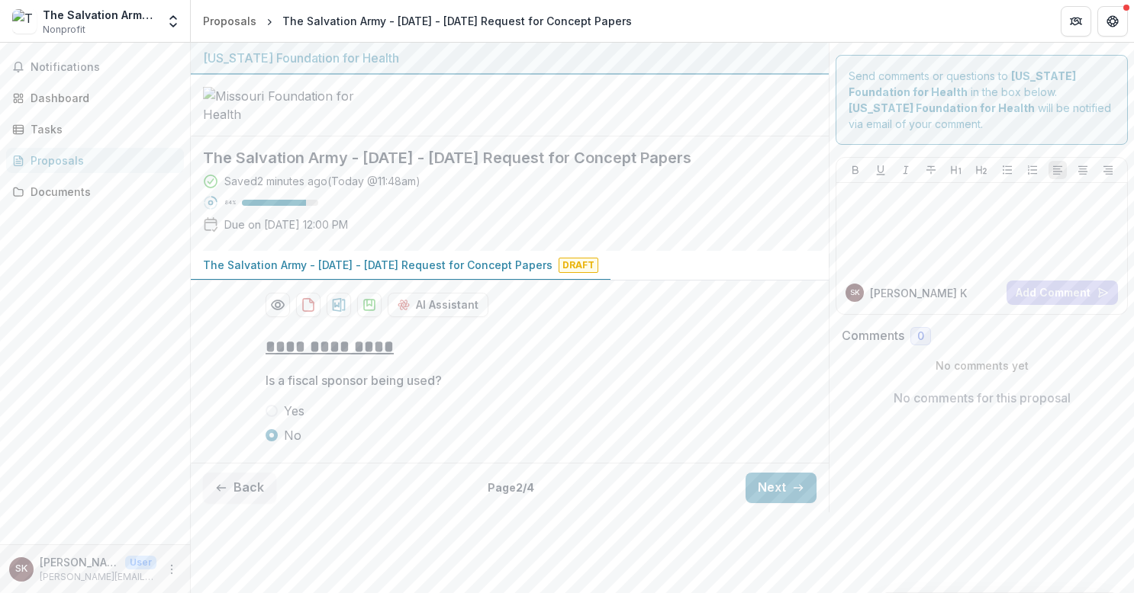
scroll to position [34, 0]
click at [761, 503] on button "Next" at bounding box center [780, 488] width 71 height 31
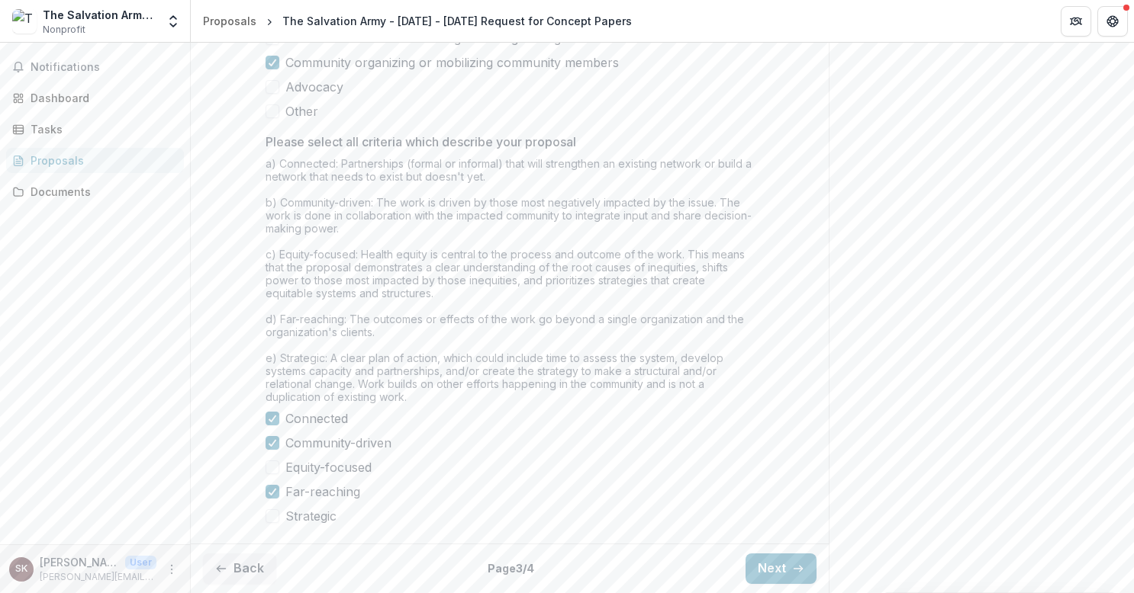
scroll to position [1275, 0]
click at [783, 568] on button "Next" at bounding box center [780, 569] width 71 height 31
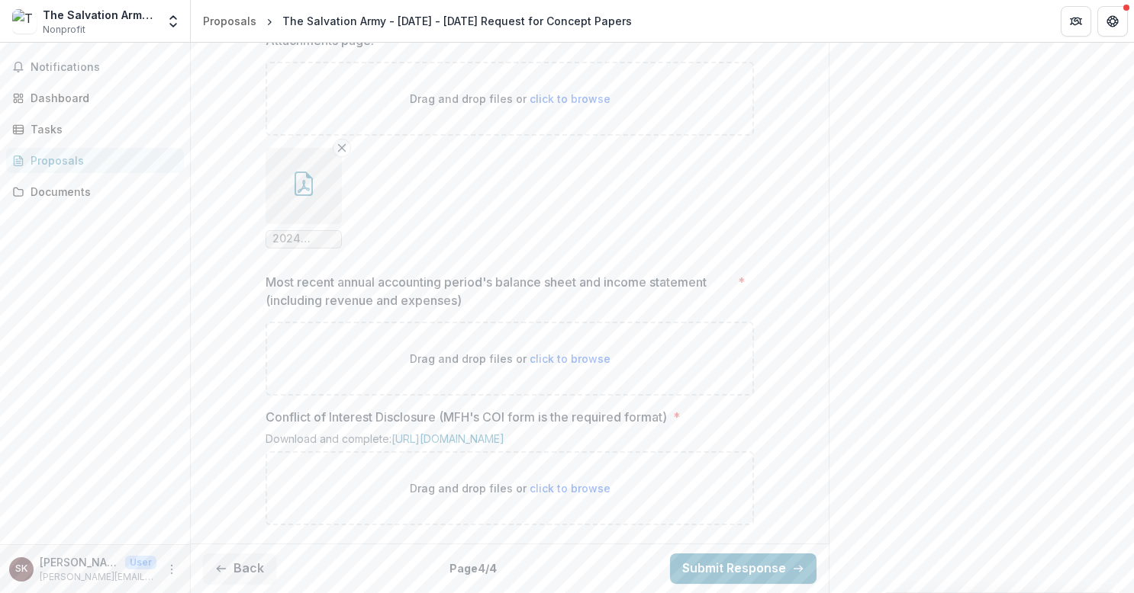
scroll to position [1144, 0]
click at [568, 365] on span "click to browse" at bounding box center [569, 358] width 81 height 13
type input "**********"
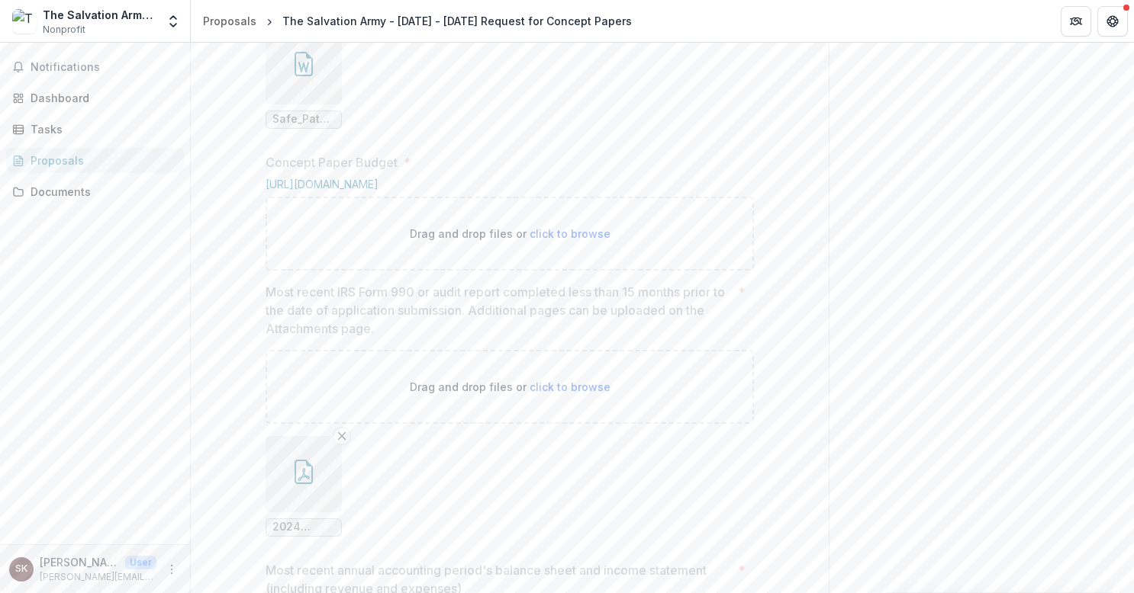
scroll to position [915, 0]
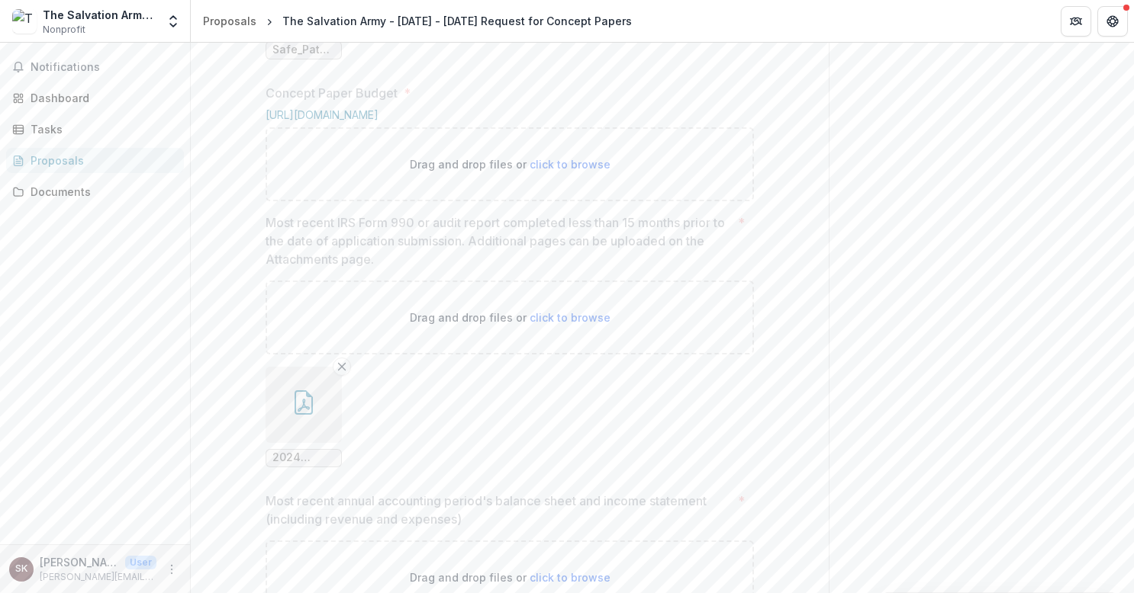
click at [561, 171] on span "click to browse" at bounding box center [569, 164] width 81 height 13
click at [567, 171] on span "click to browse" at bounding box center [569, 164] width 81 height 13
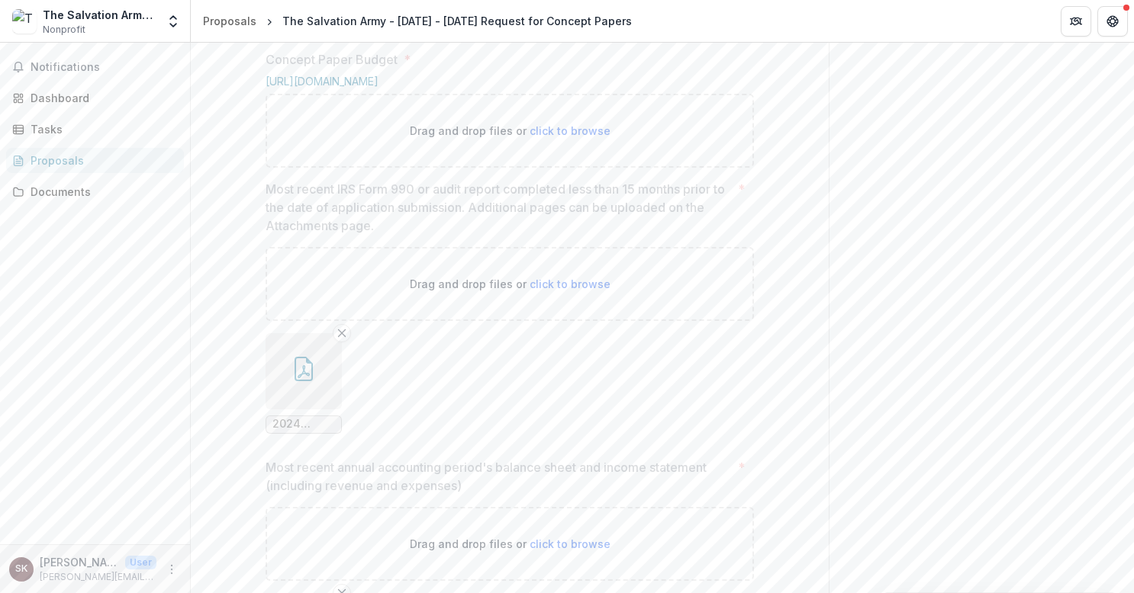
scroll to position [992, 0]
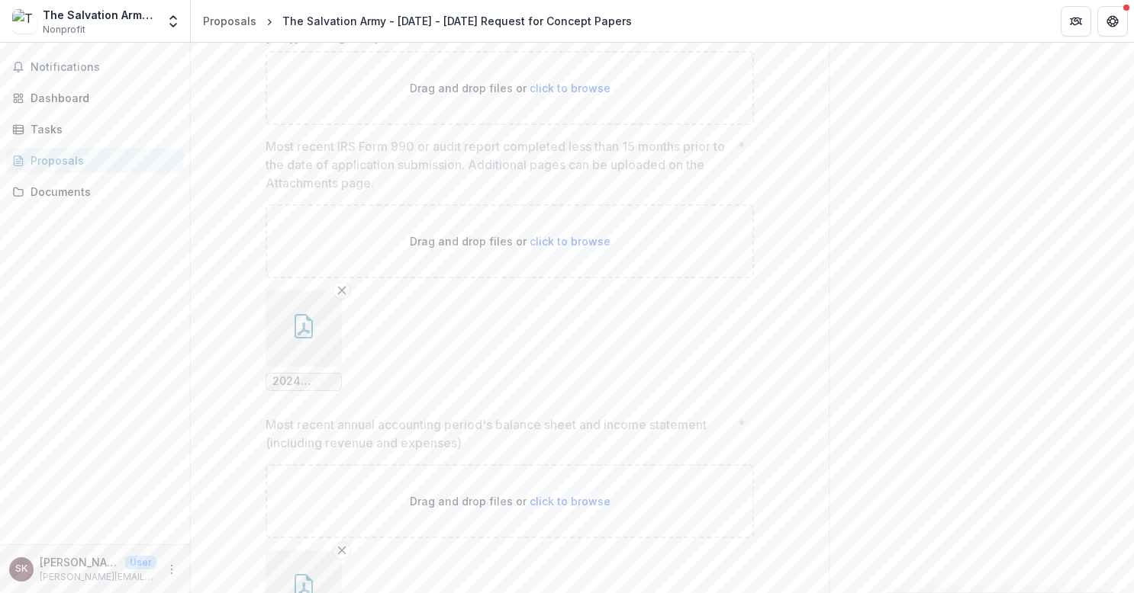
click at [576, 95] on span "click to browse" at bounding box center [569, 88] width 81 height 13
drag, startPoint x: 576, startPoint y: 208, endPoint x: 548, endPoint y: 241, distance: 43.3
click at [548, 125] on div "Drag and drop files or click to browse" at bounding box center [509, 88] width 488 height 74
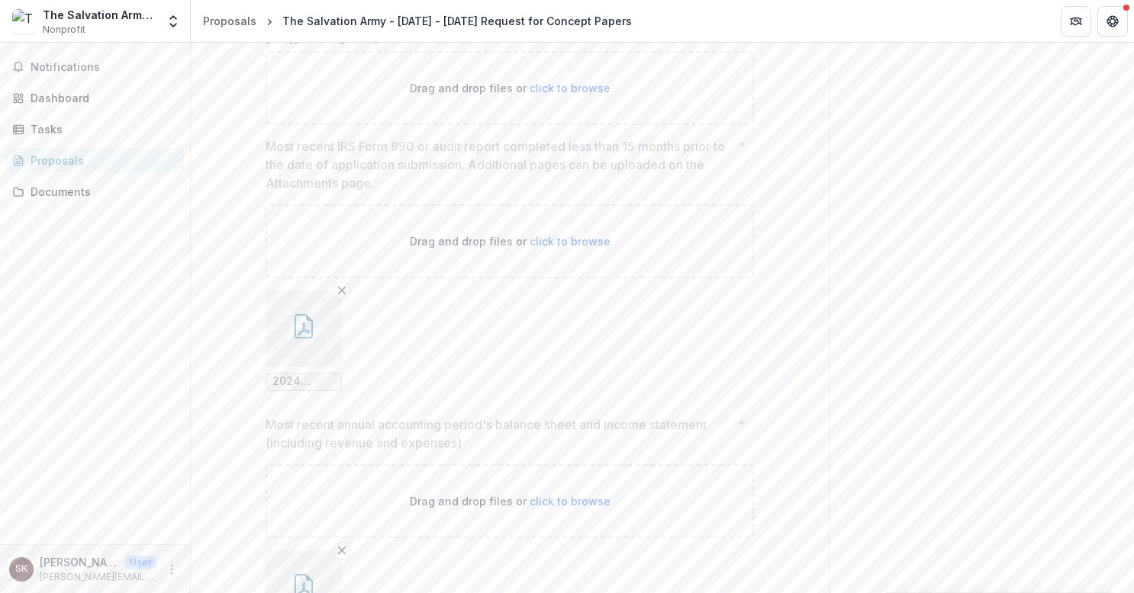
click at [542, 95] on span "click to browse" at bounding box center [569, 88] width 81 height 13
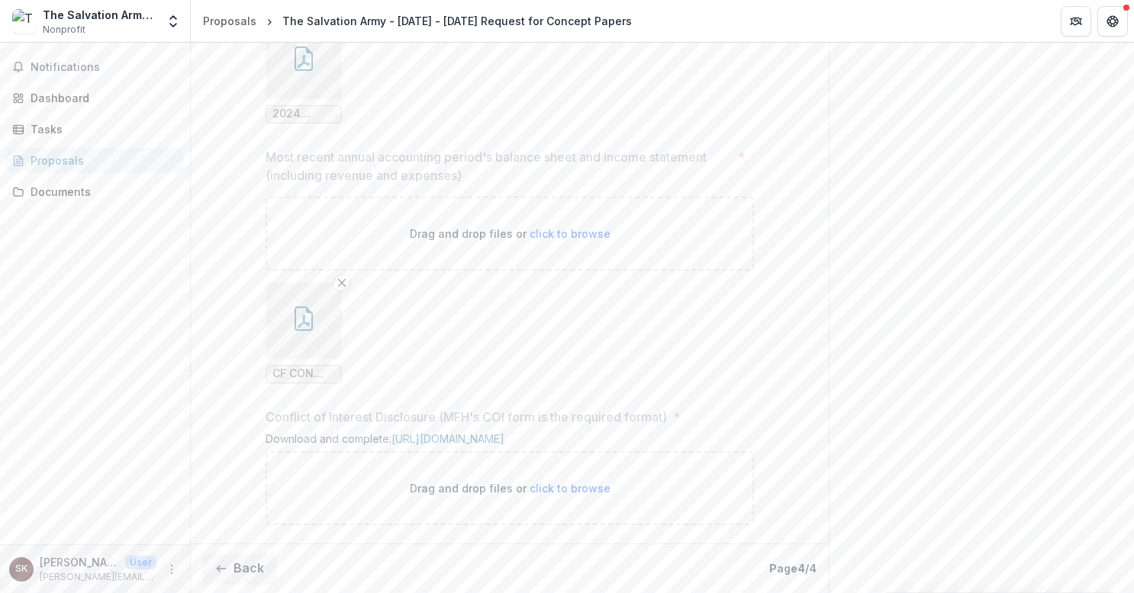
scroll to position [1394, 0]
click at [552, 492] on span "click to browse" at bounding box center [569, 488] width 81 height 13
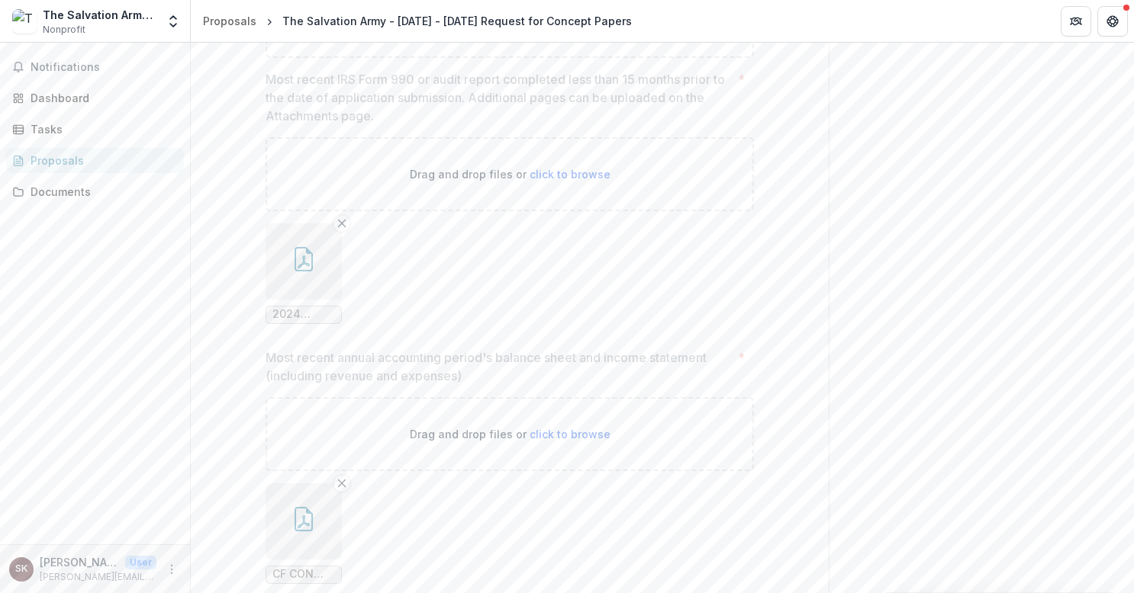
scroll to position [1013, 0]
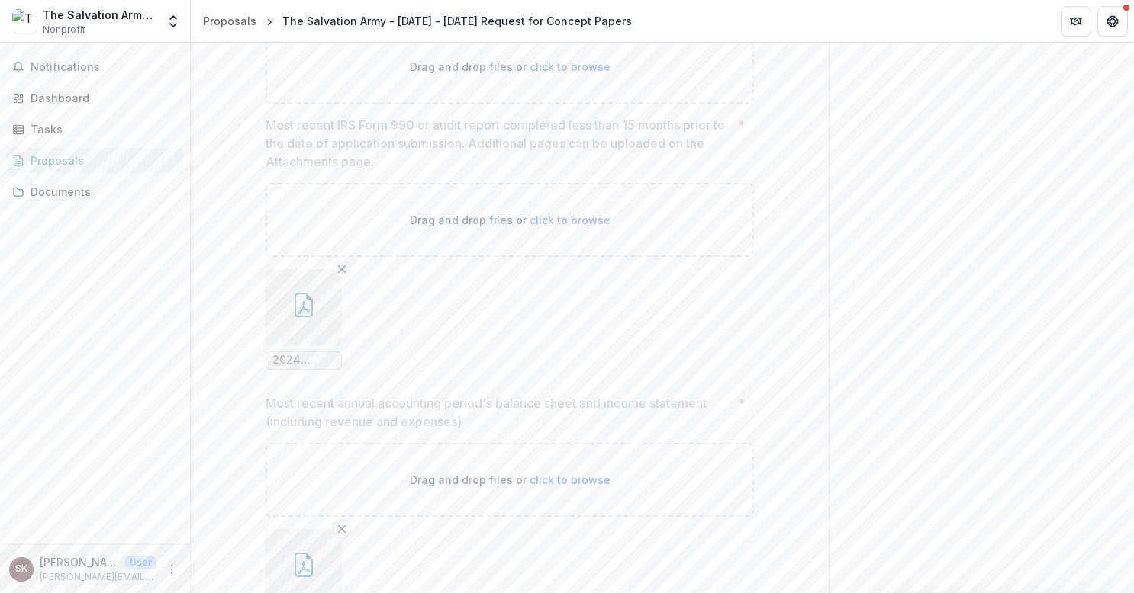
click at [558, 73] on span "click to browse" at bounding box center [569, 66] width 81 height 13
click at [378, 24] on link "[URL][DOMAIN_NAME]" at bounding box center [321, 17] width 113 height 13
click at [581, 73] on span "click to browse" at bounding box center [569, 66] width 81 height 13
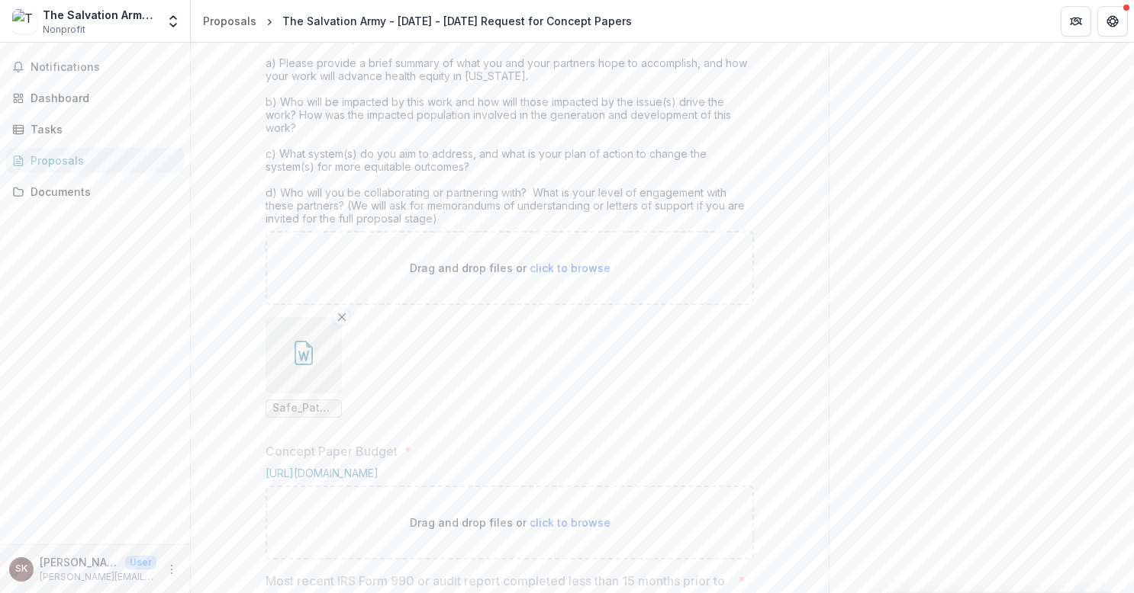
scroll to position [555, 0]
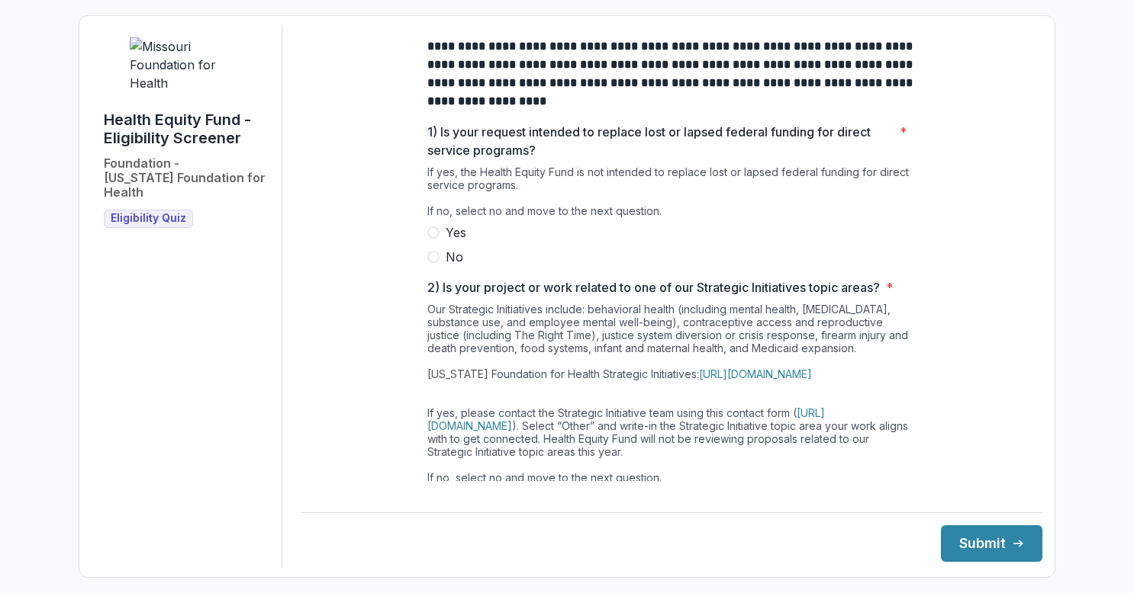
click at [432, 263] on span at bounding box center [433, 257] width 12 height 12
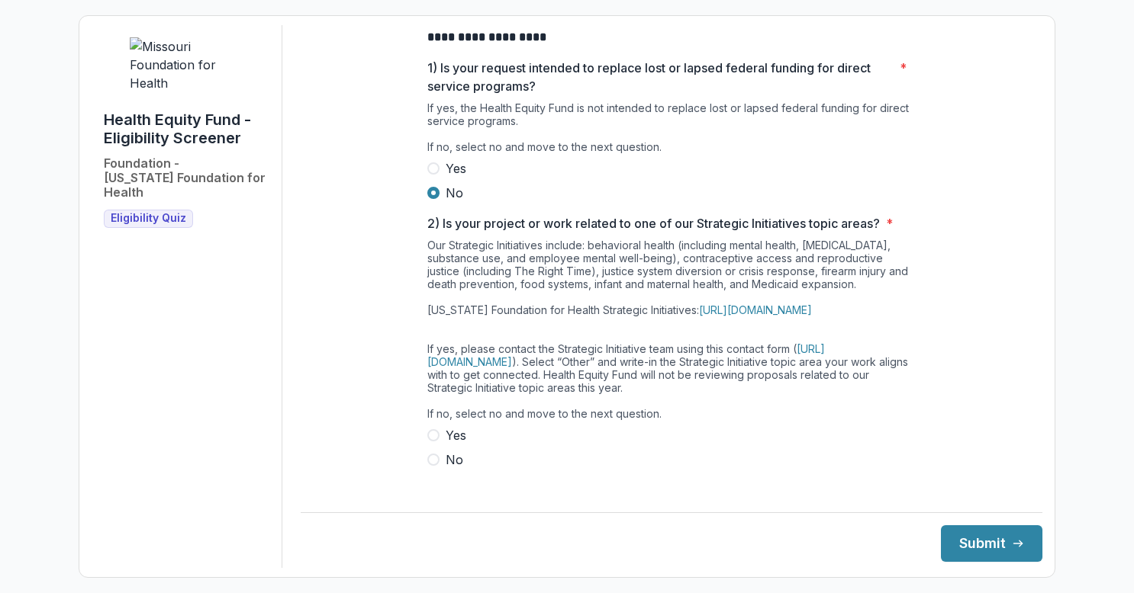
scroll to position [229, 0]
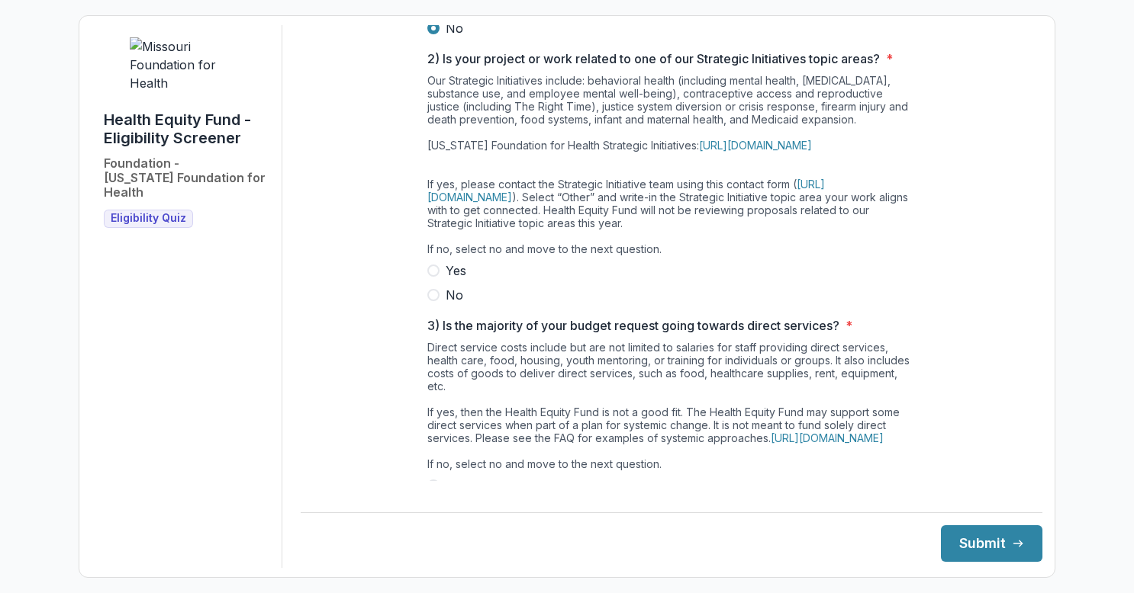
click at [428, 301] on span at bounding box center [433, 295] width 12 height 12
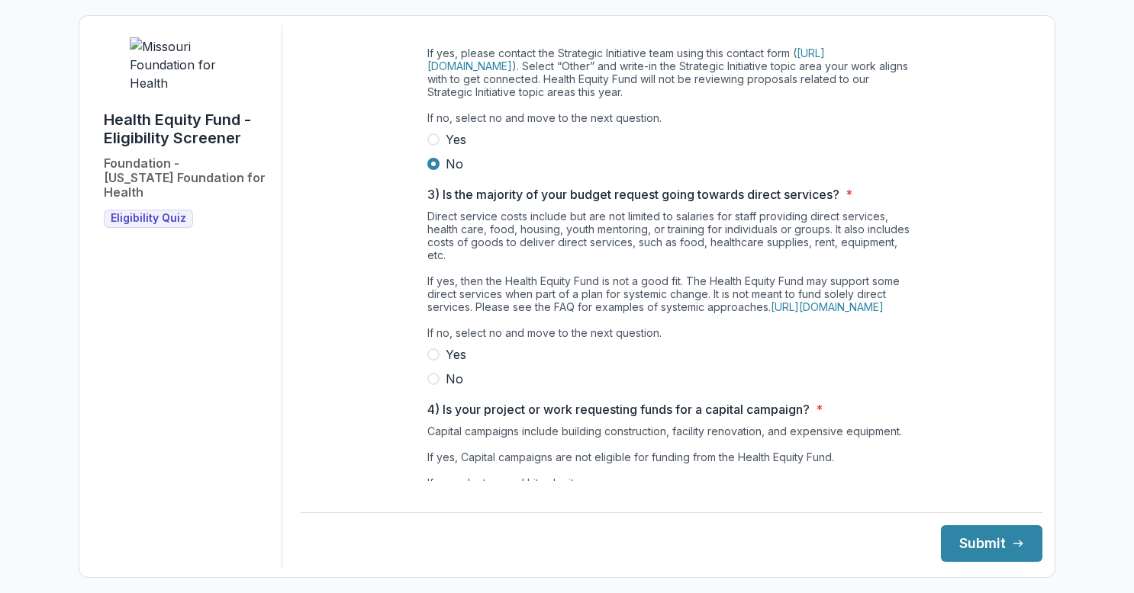
scroll to position [381, 0]
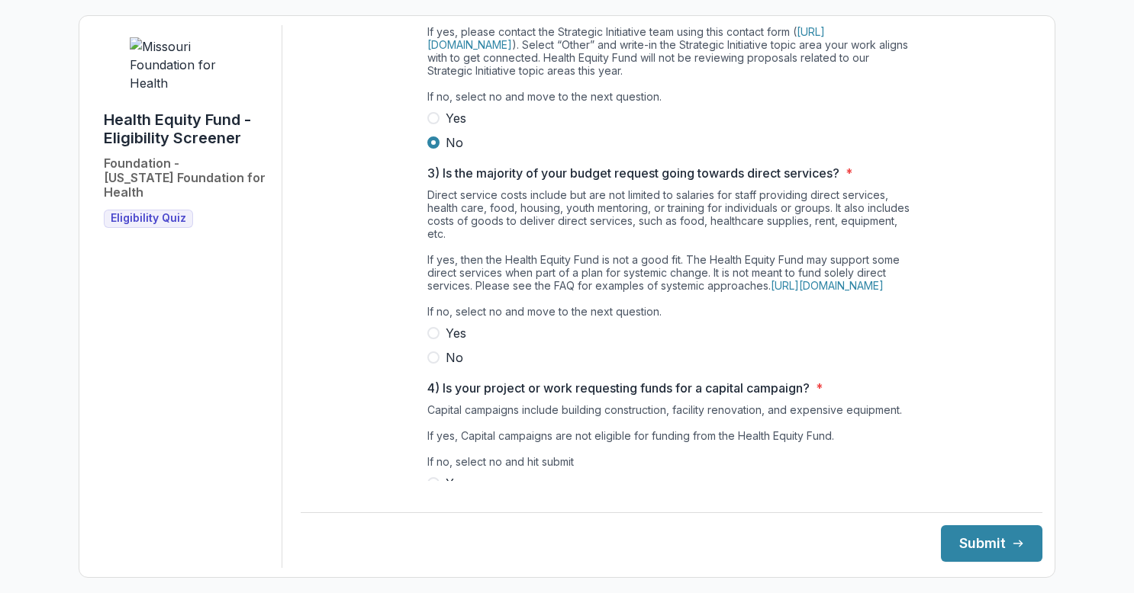
click at [427, 367] on label "No" at bounding box center [671, 358] width 488 height 18
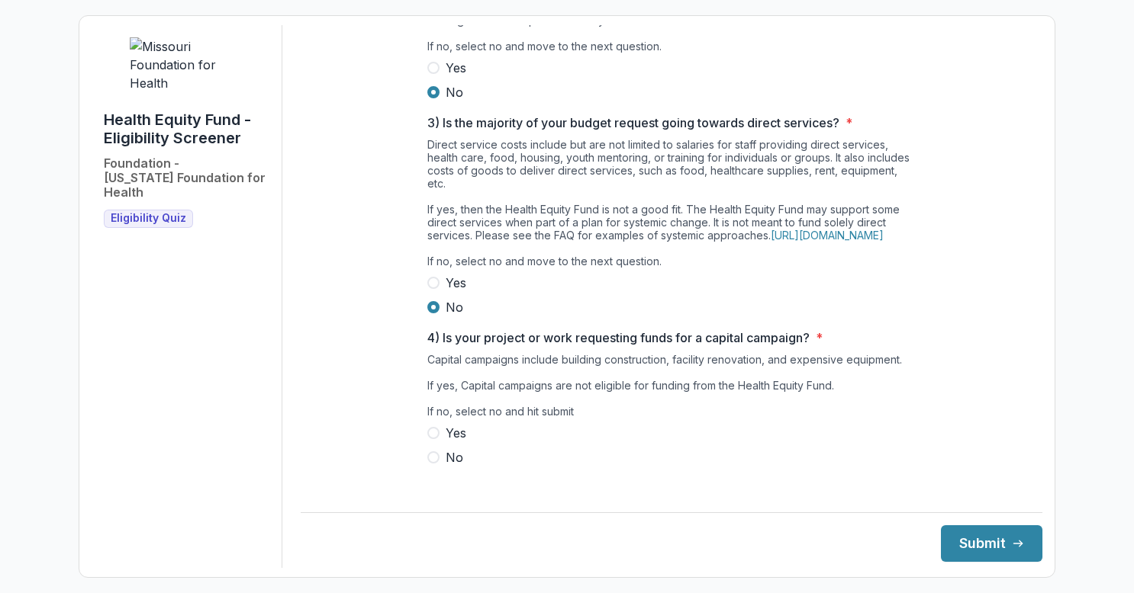
scroll to position [458, 0]
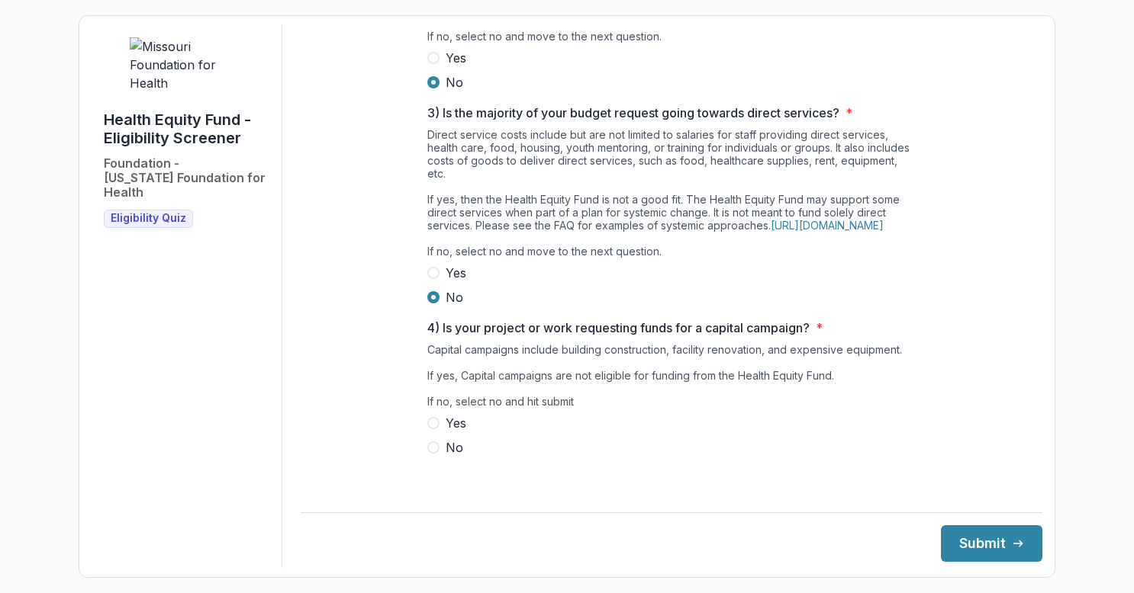
click at [431, 454] on span at bounding box center [433, 448] width 12 height 12
click at [1011, 545] on icon "submit" at bounding box center [1017, 544] width 12 height 12
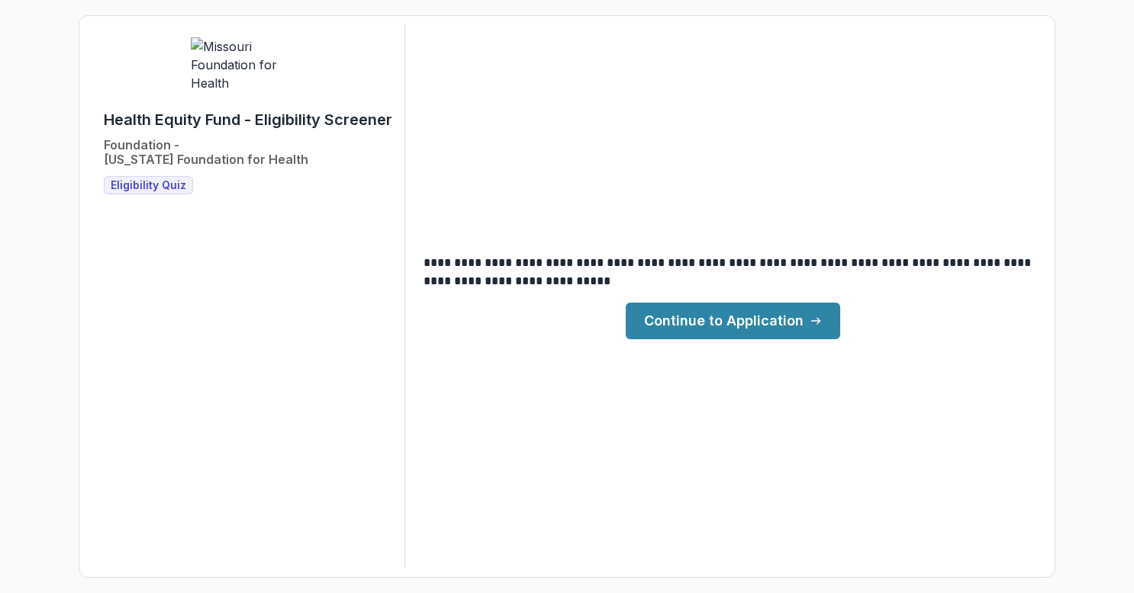
click at [717, 317] on link "Continue to Application" at bounding box center [732, 321] width 214 height 37
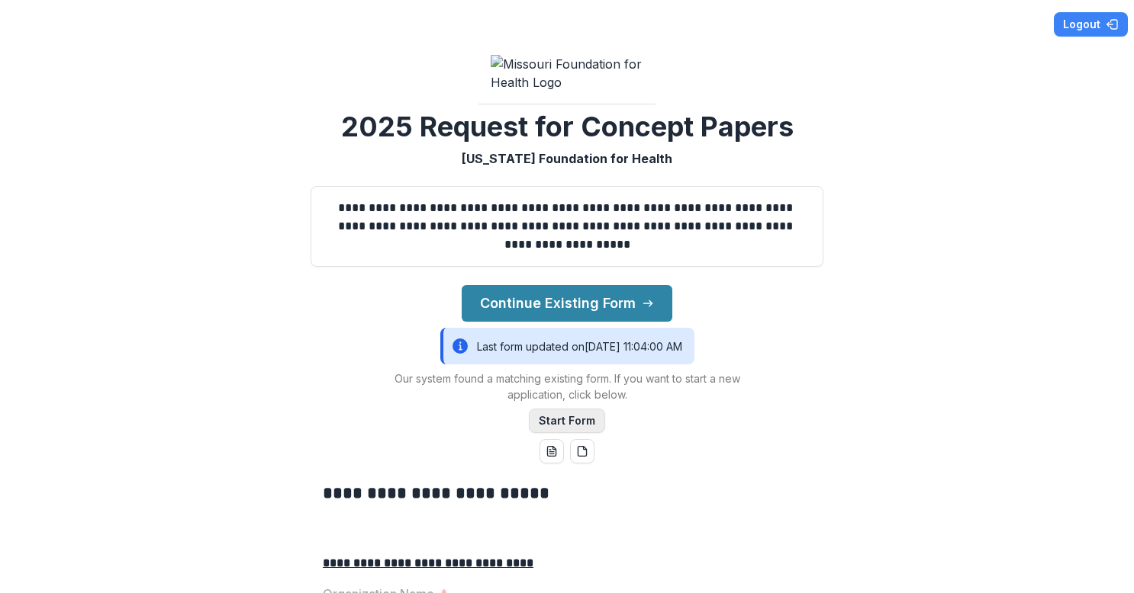
click at [562, 433] on button "Start Form" at bounding box center [567, 421] width 76 height 24
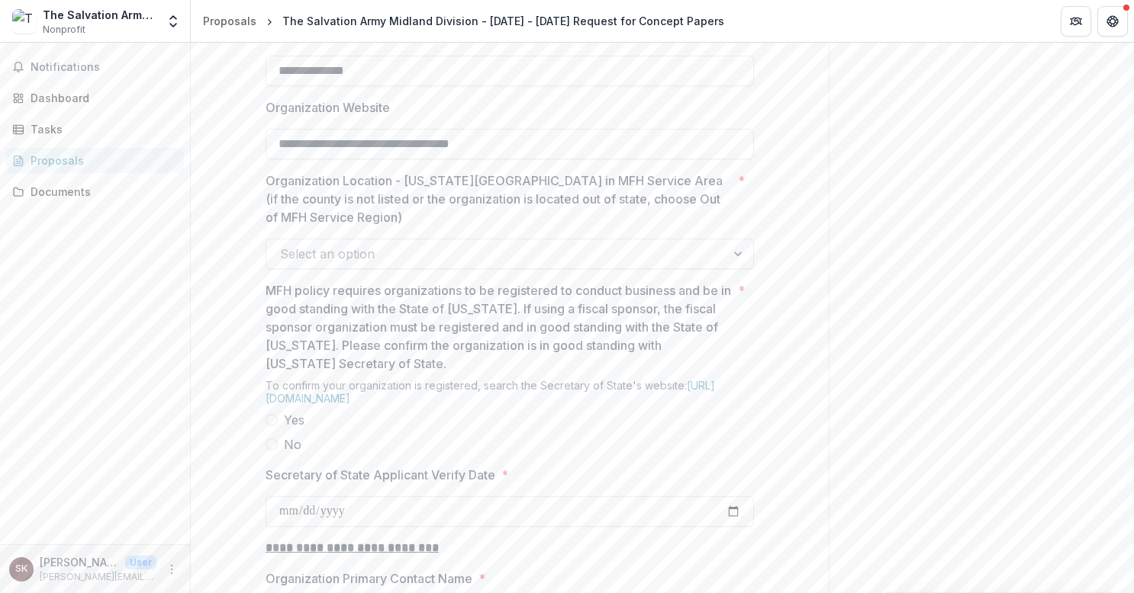
scroll to position [1144, 0]
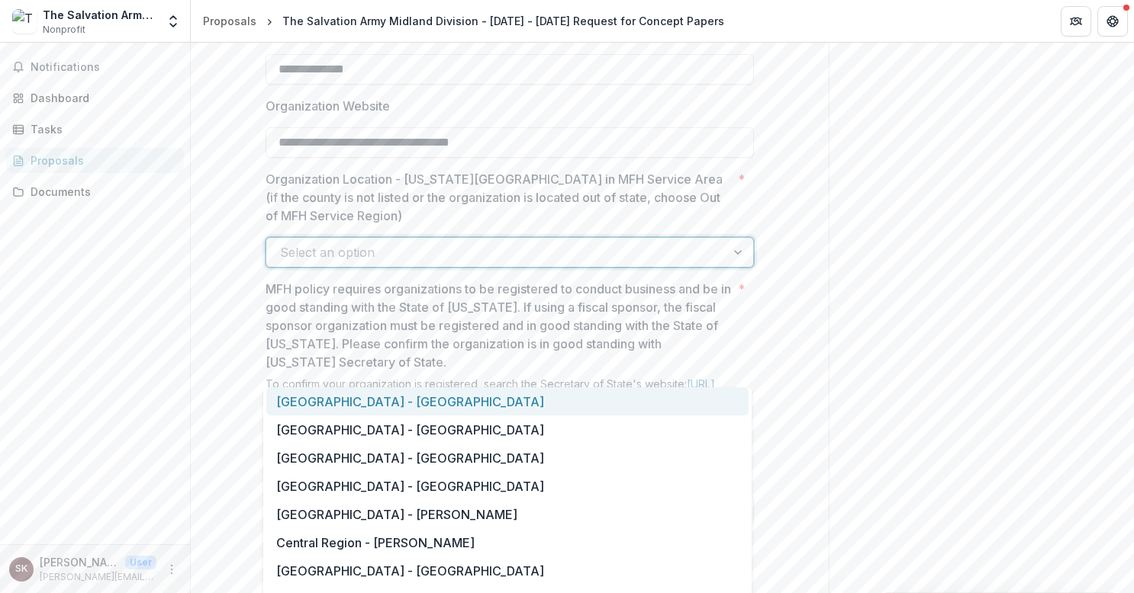
click at [732, 267] on div at bounding box center [738, 252] width 27 height 29
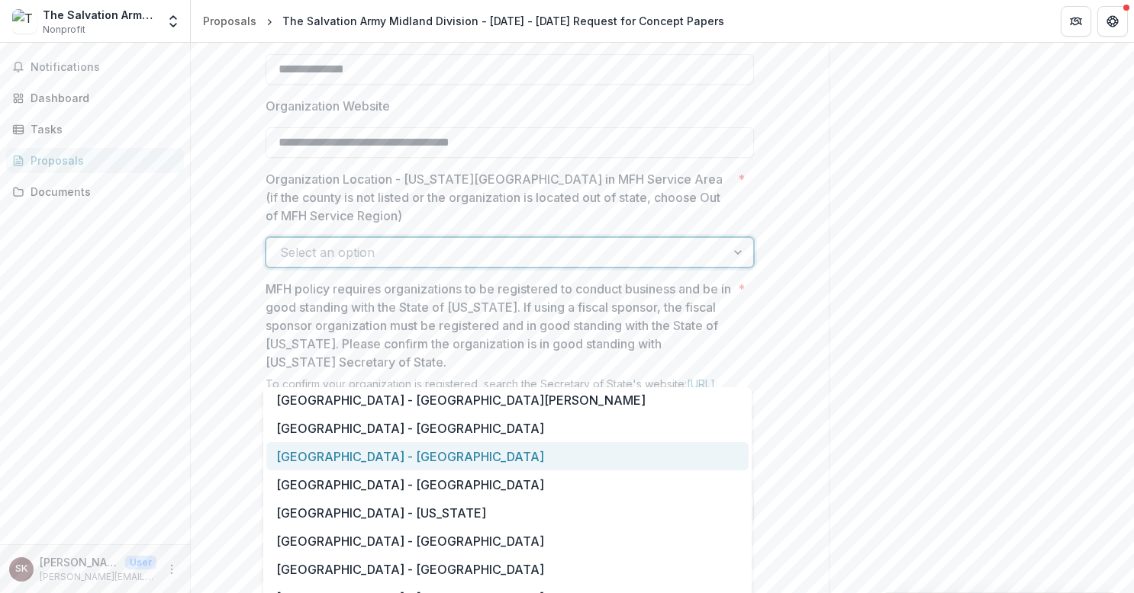
scroll to position [1054, 0]
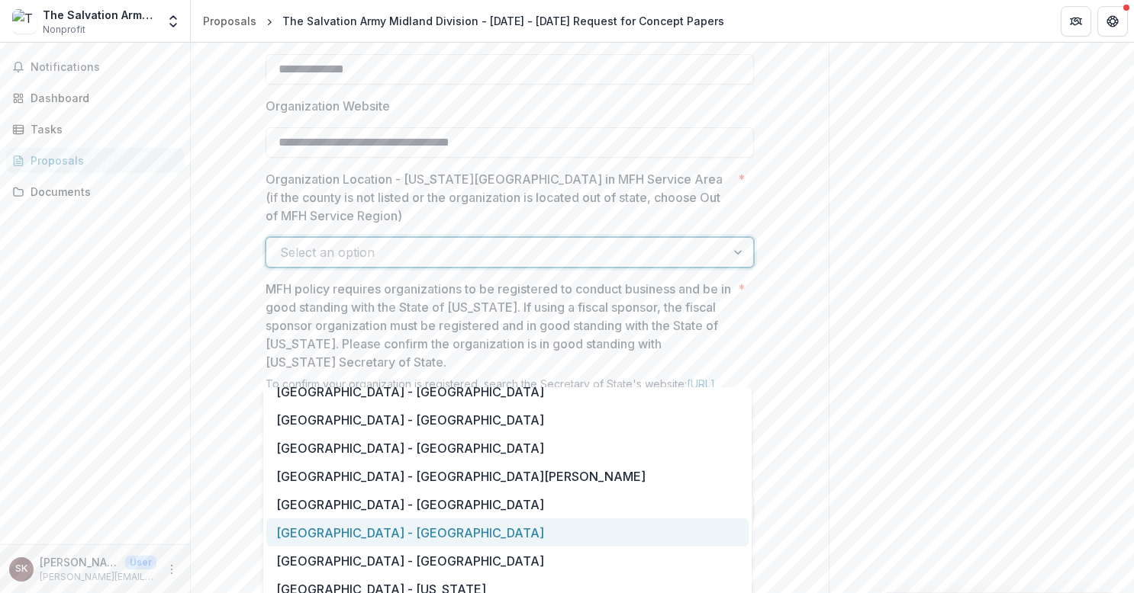
click at [458, 542] on div "[GEOGRAPHIC_DATA] - [GEOGRAPHIC_DATA]" at bounding box center [507, 533] width 482 height 28
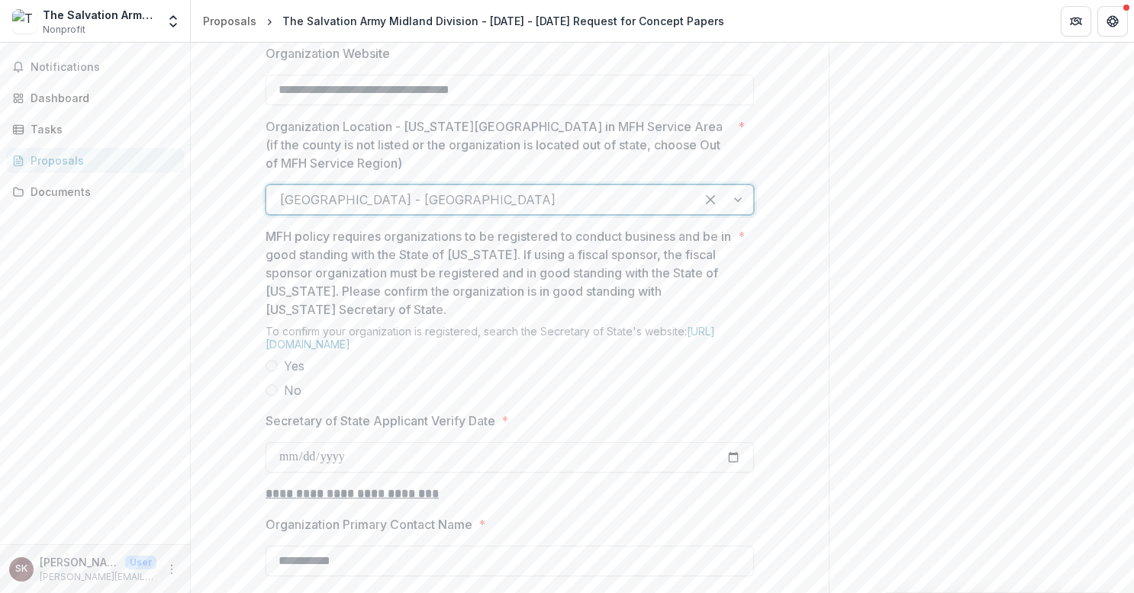
scroll to position [1220, 0]
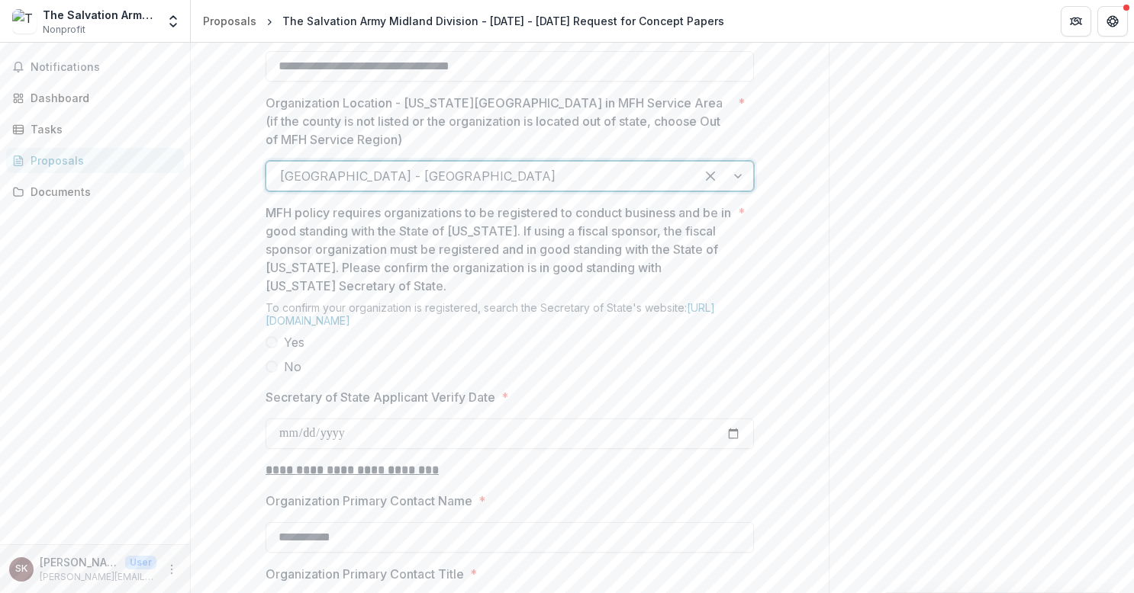
click at [270, 349] on span at bounding box center [271, 342] width 12 height 12
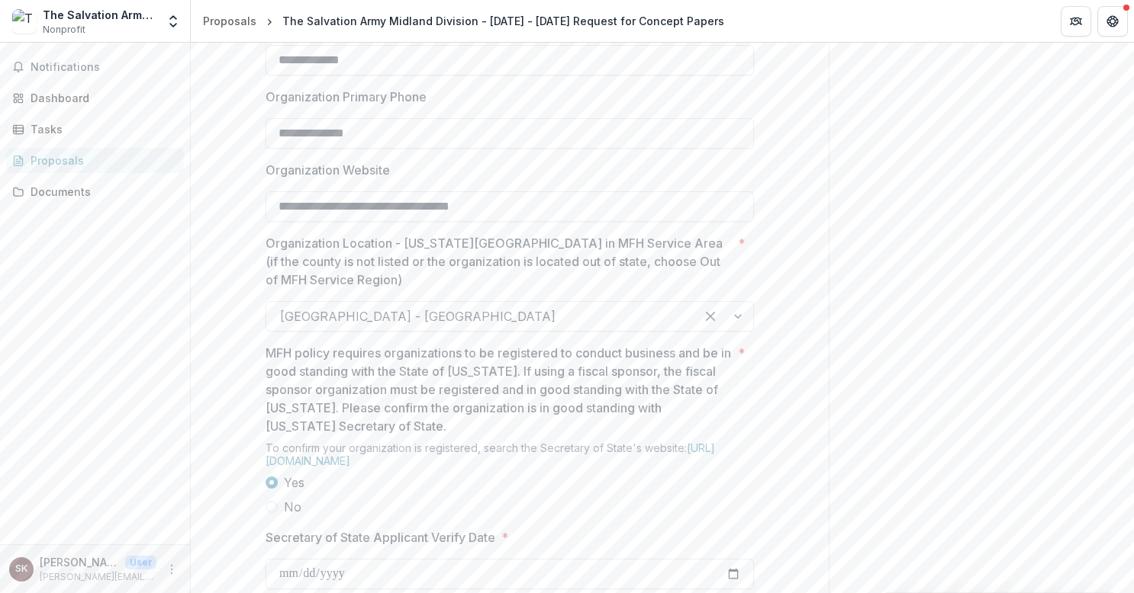
scroll to position [1144, 0]
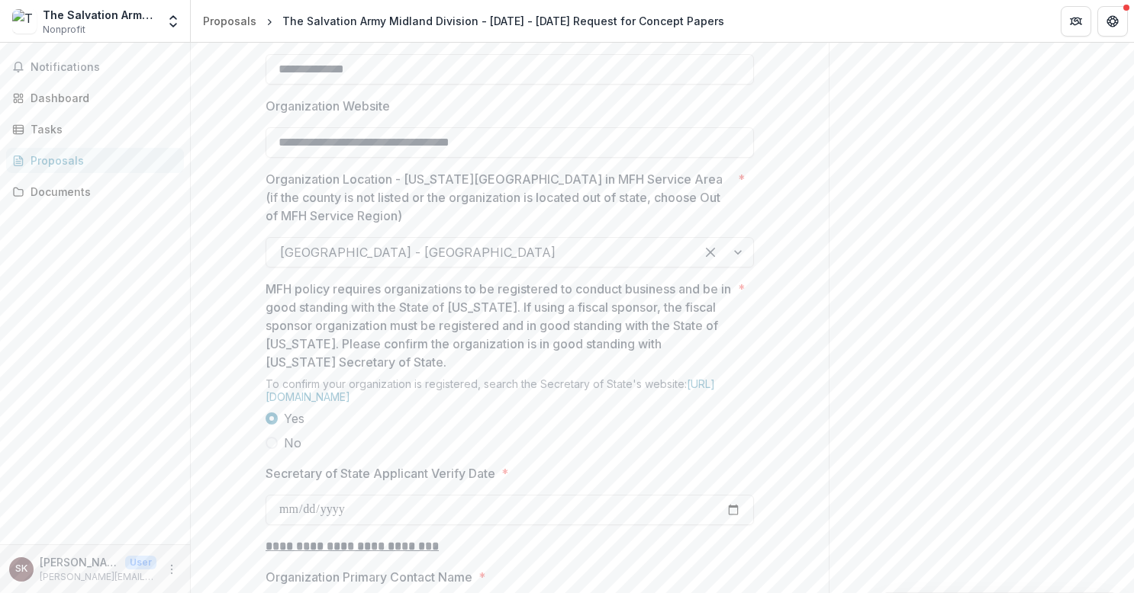
click at [736, 267] on div at bounding box center [724, 252] width 58 height 29
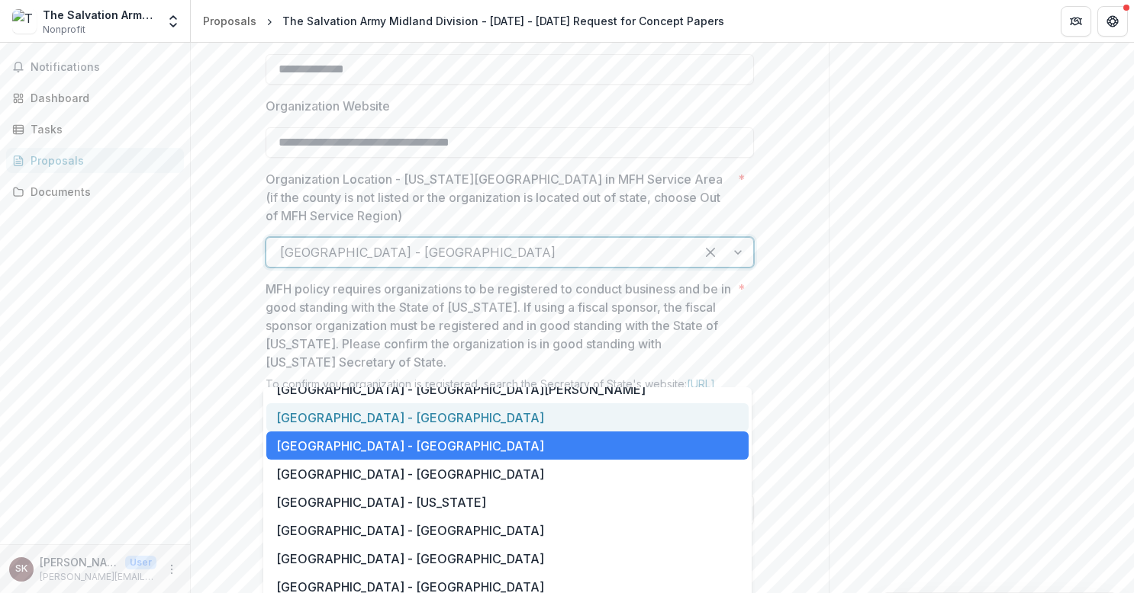
scroll to position [1130, 0]
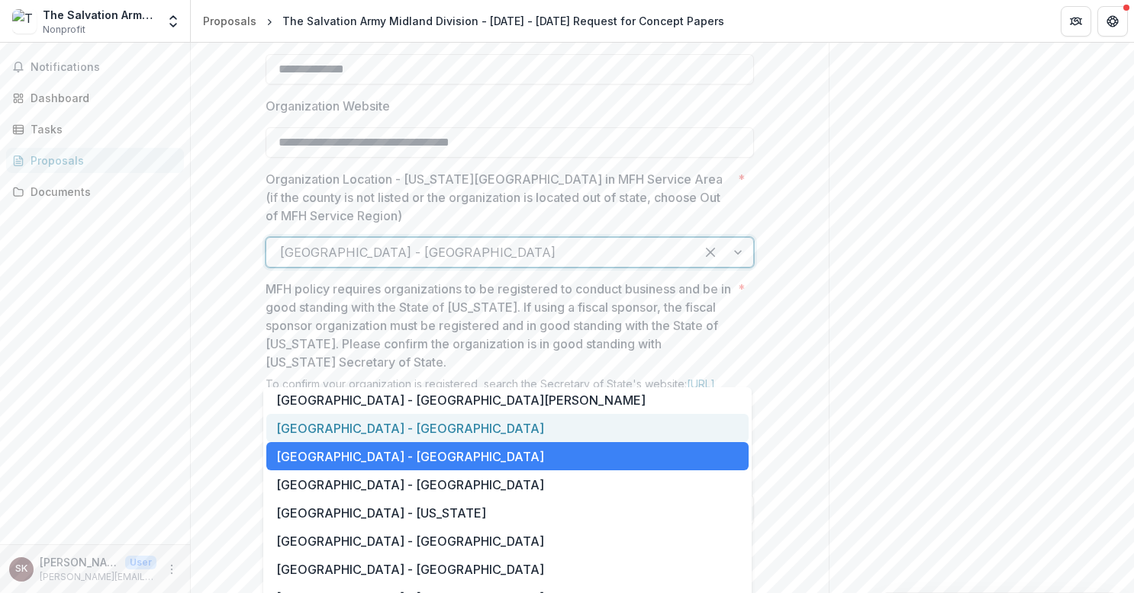
click at [476, 431] on div "[GEOGRAPHIC_DATA] - [GEOGRAPHIC_DATA]" at bounding box center [507, 428] width 482 height 28
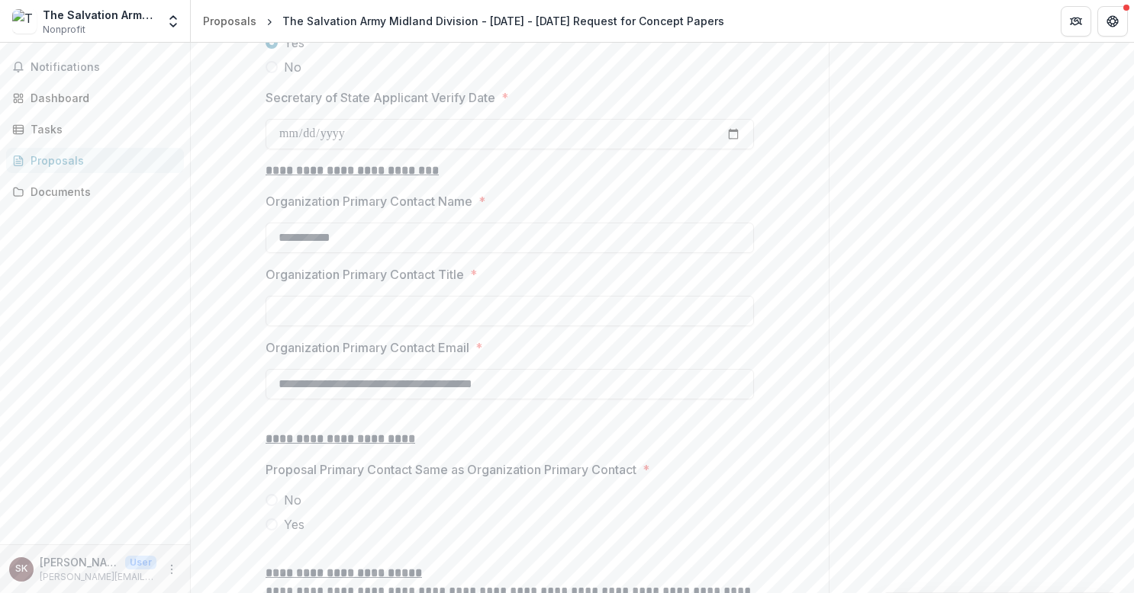
scroll to position [1526, 0]
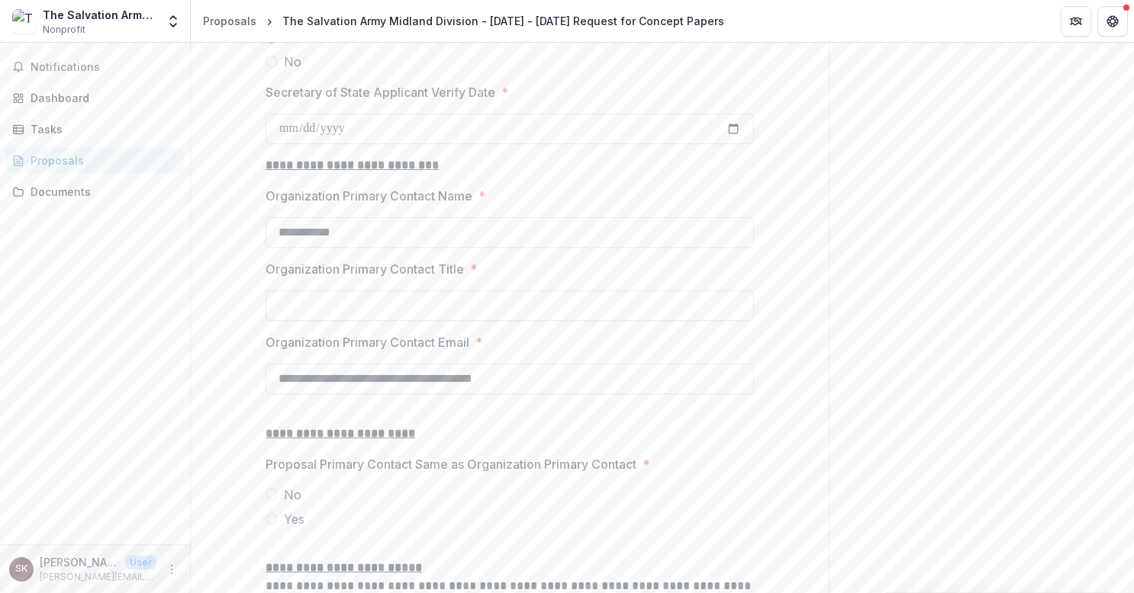
click at [297, 321] on input "Organization Primary Contact Title *" at bounding box center [509, 306] width 488 height 31
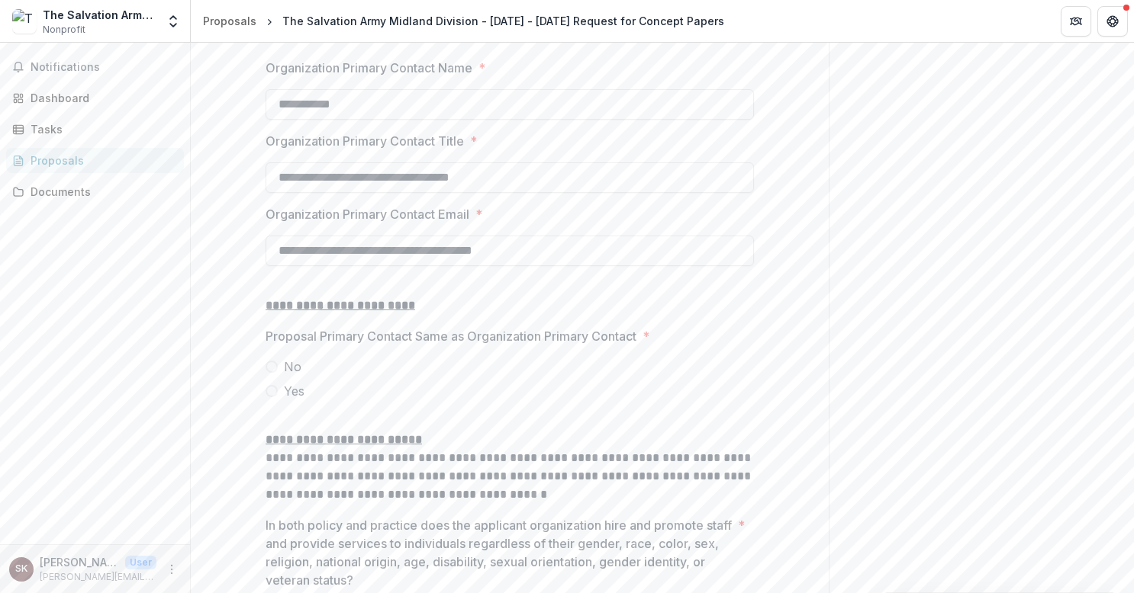
scroll to position [1678, 0]
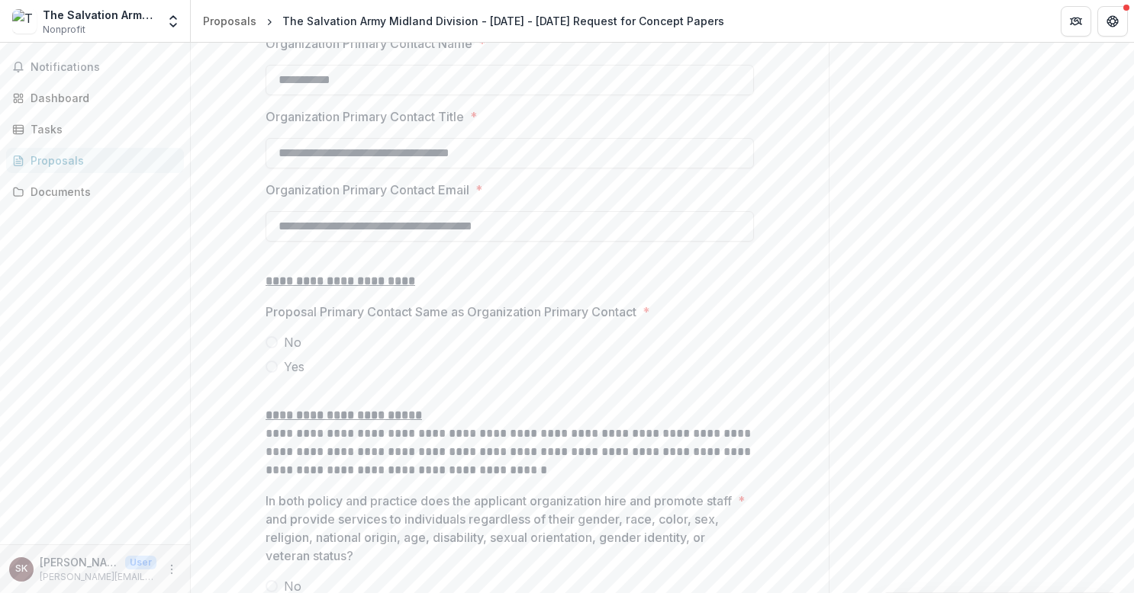
type input "**********"
click at [272, 373] on span at bounding box center [271, 367] width 12 height 12
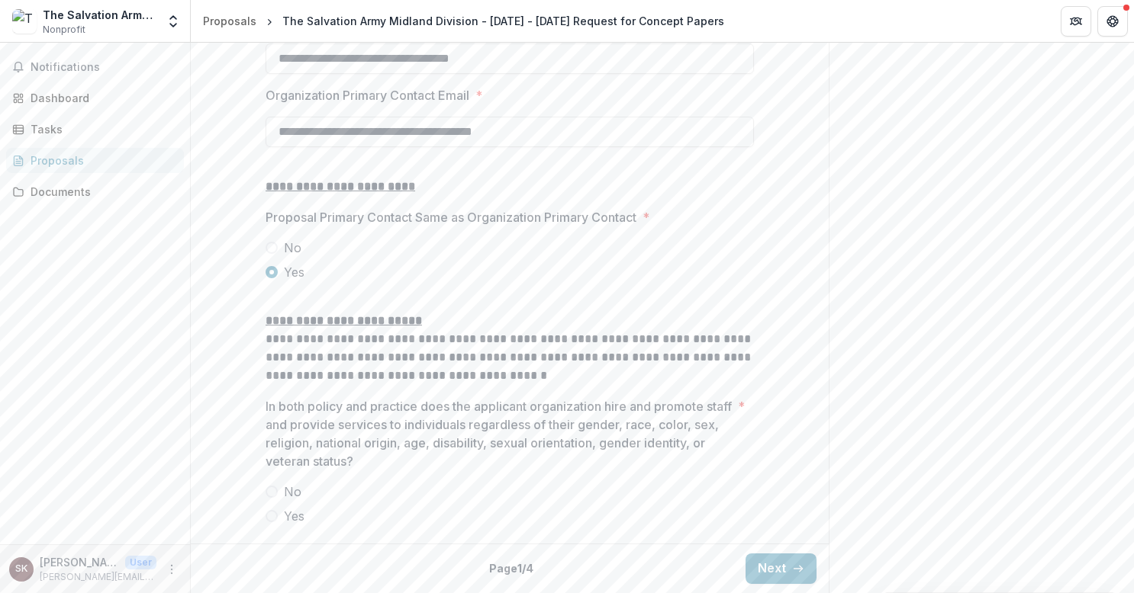
scroll to position [1886, 0]
click at [271, 518] on span at bounding box center [271, 516] width 12 height 12
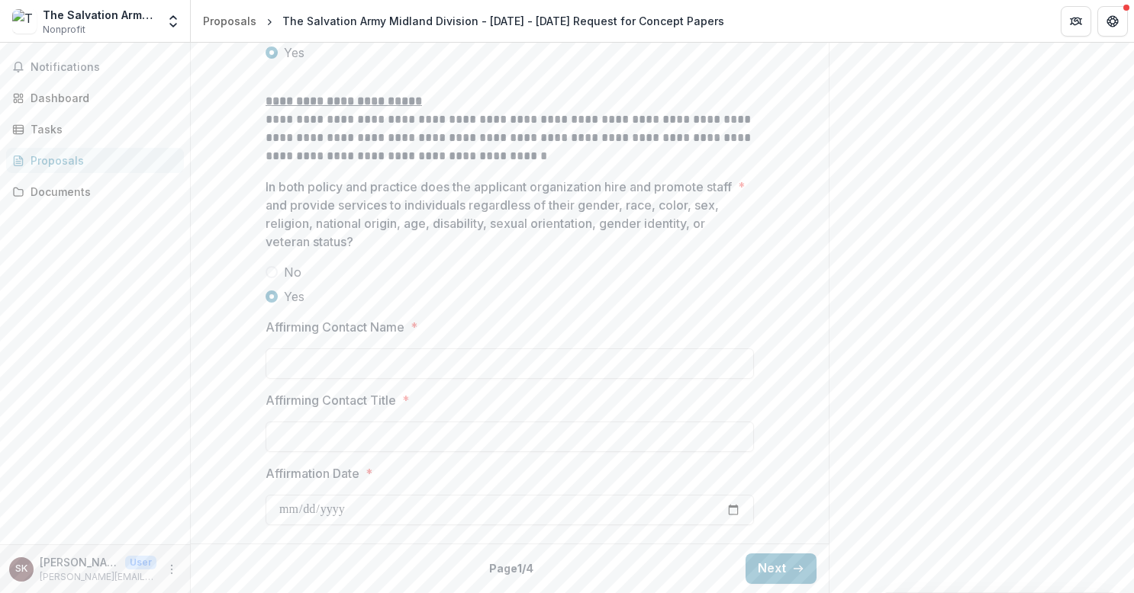
scroll to position [2038, 0]
click at [357, 379] on input "Affirming Contact Name *" at bounding box center [509, 364] width 488 height 31
type input "**********"
click at [293, 452] on input "Affirming Contact Title *" at bounding box center [509, 437] width 488 height 31
type input "**********"
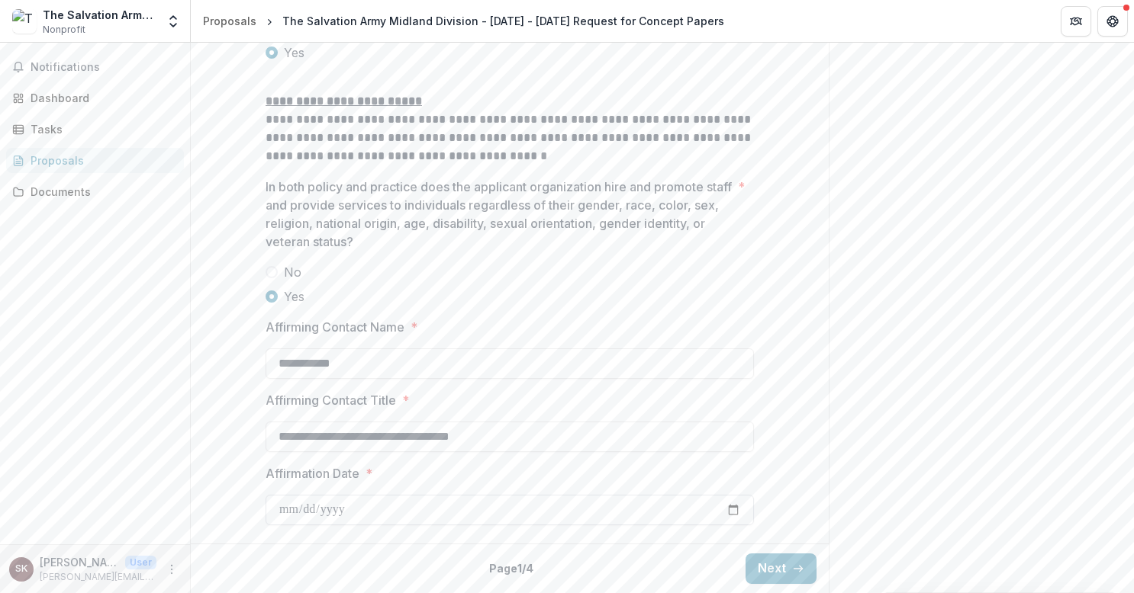
click at [294, 526] on input "Affirmation Date *" at bounding box center [509, 510] width 488 height 31
type input "**********"
click at [769, 568] on button "Next" at bounding box center [780, 569] width 71 height 31
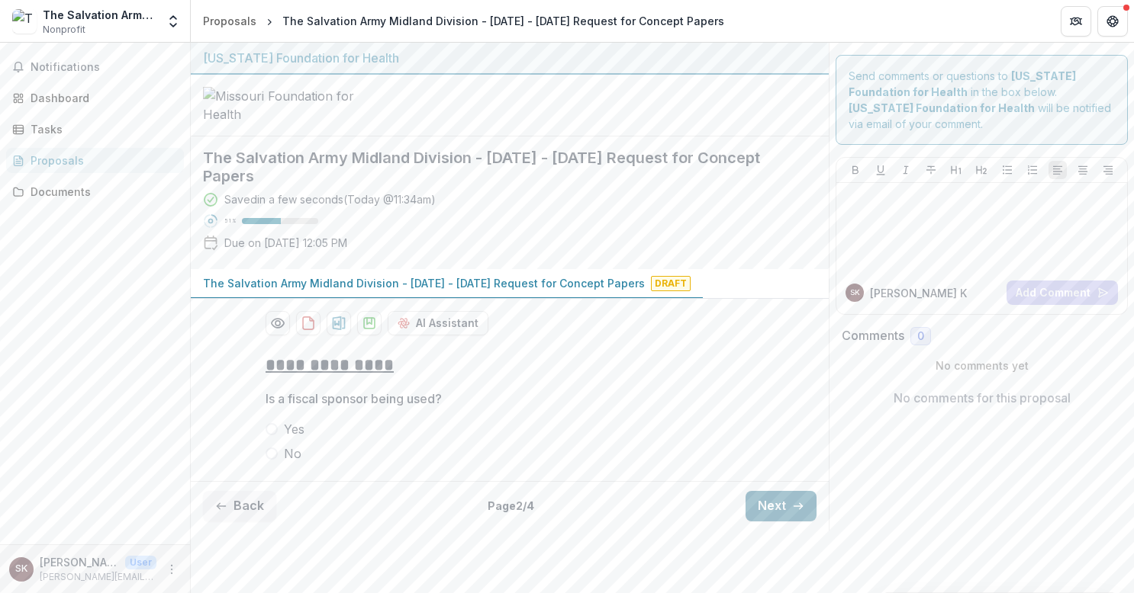
scroll to position [52, 0]
click at [272, 460] on span at bounding box center [271, 454] width 12 height 12
click at [792, 513] on icon "button" at bounding box center [798, 506] width 12 height 12
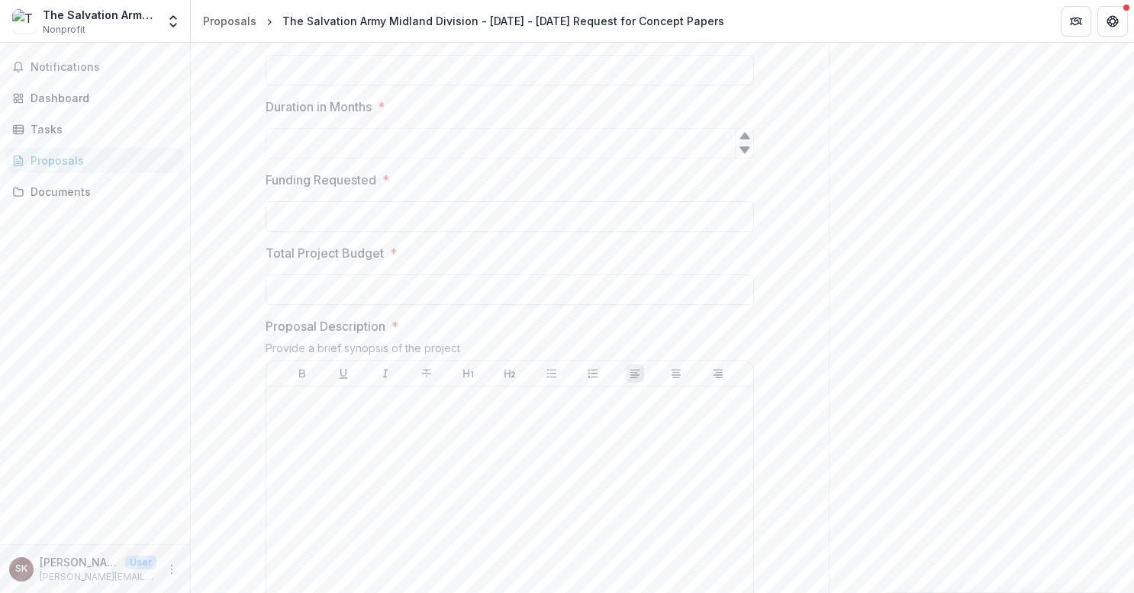
scroll to position [357, 0]
click at [308, 94] on input "Proposal Title *" at bounding box center [509, 78] width 488 height 31
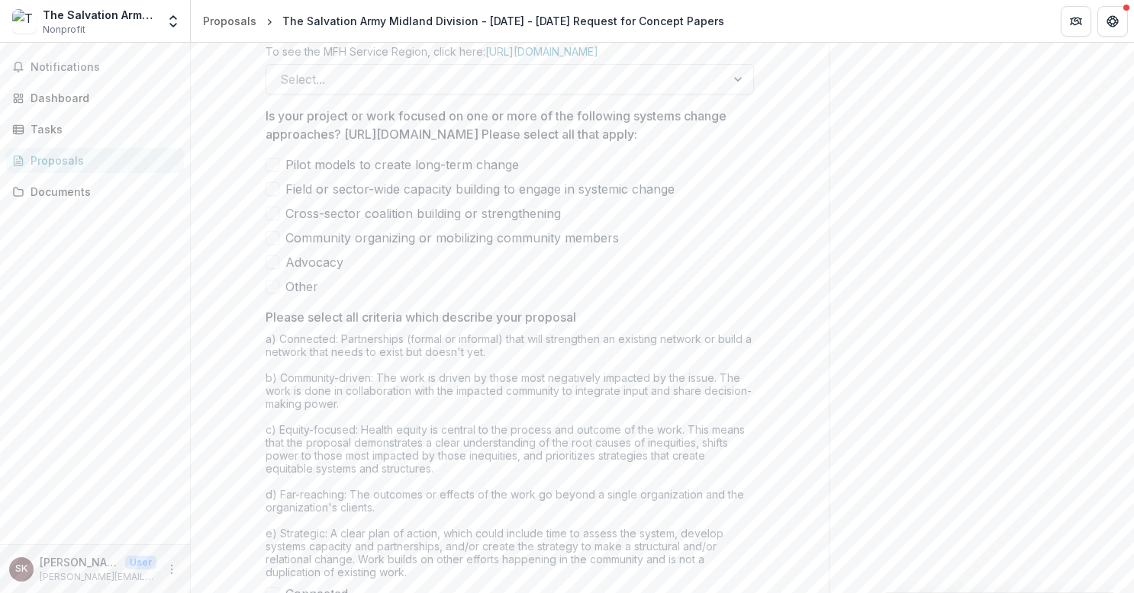
scroll to position [1294, 0]
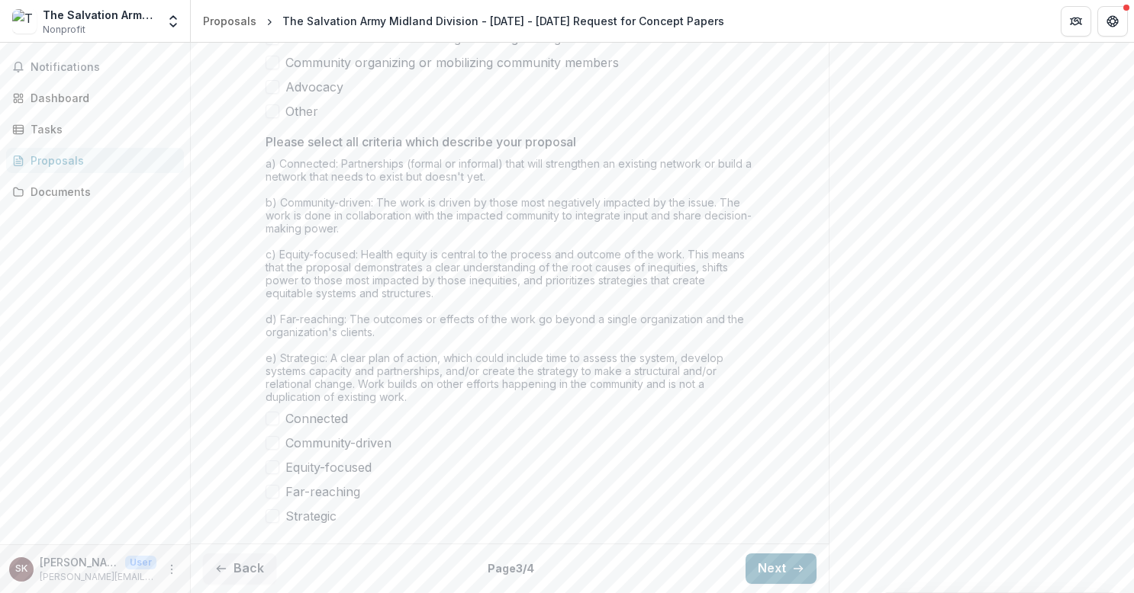
click at [764, 564] on button "Next" at bounding box center [780, 569] width 71 height 31
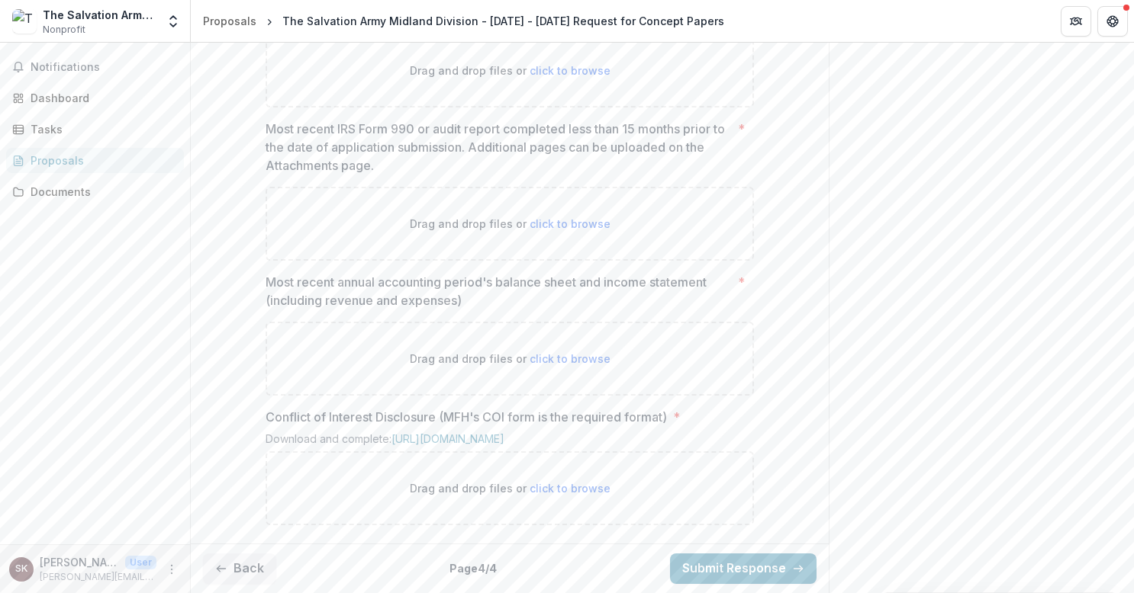
scroll to position [989, 0]
click at [549, 352] on span "click to browse" at bounding box center [569, 358] width 81 height 13
type input "**********"
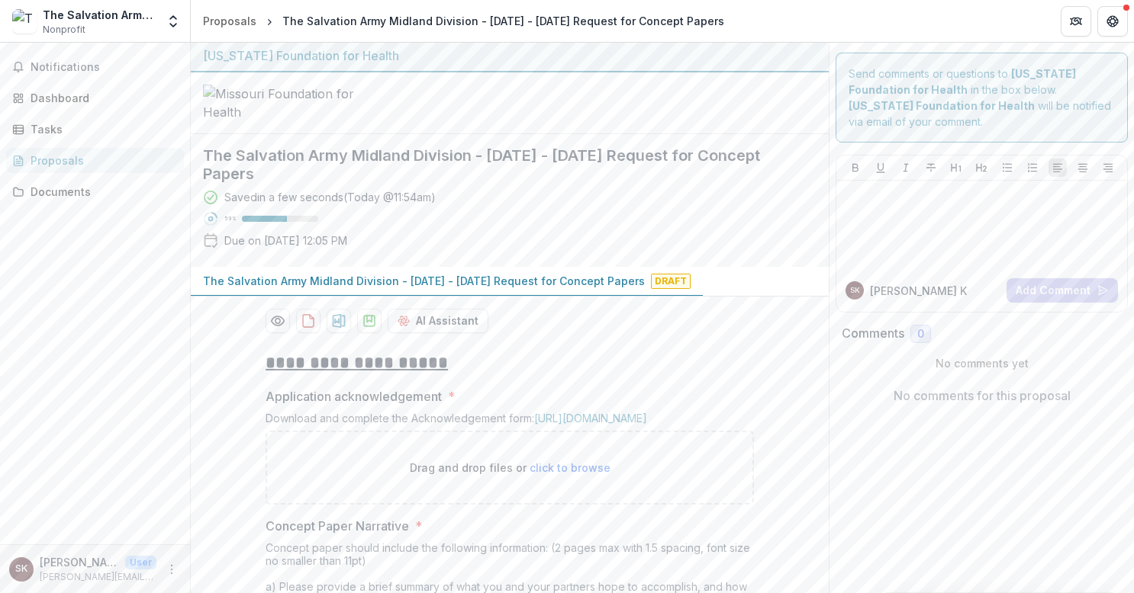
scroll to position [0, 0]
